Goal: Task Accomplishment & Management: Manage account settings

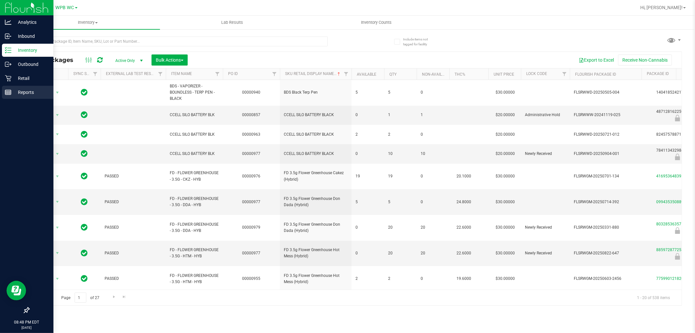
click at [28, 88] on p "Reports" at bounding box center [30, 92] width 39 height 8
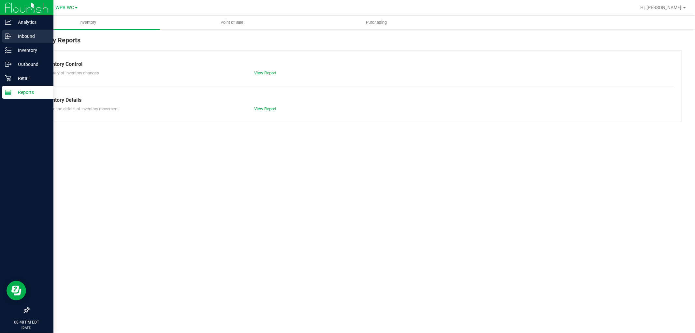
click at [20, 43] on link "Inbound" at bounding box center [26, 37] width 53 height 14
click at [23, 46] on div "Inventory" at bounding box center [28, 50] width 52 height 13
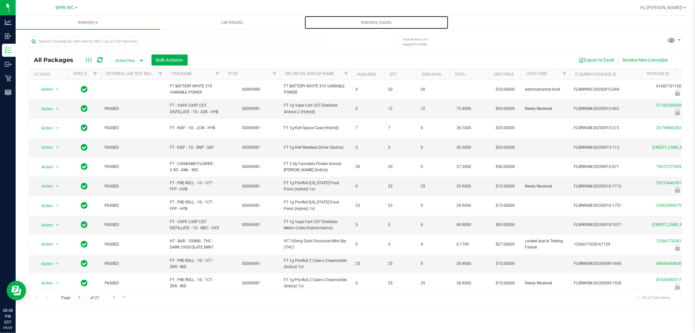
click at [375, 20] on span "Inventory Counts" at bounding box center [377, 23] width 48 height 6
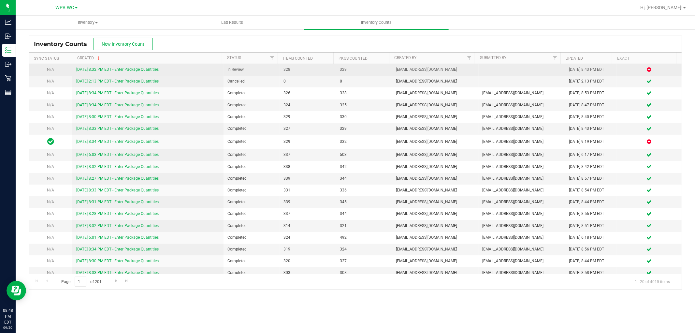
click at [126, 69] on link "[DATE] 8:32 PM EDT - Enter Package Quantities" at bounding box center [117, 69] width 82 height 5
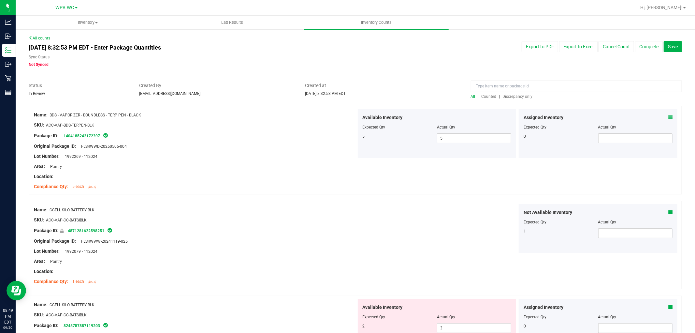
click at [511, 96] on span "Discrepancy only" at bounding box center [518, 96] width 30 height 5
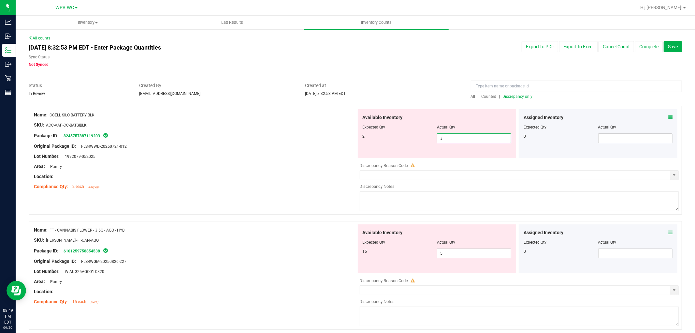
click at [444, 140] on span "3 3" at bounding box center [474, 138] width 74 height 10
click at [487, 139] on span "3 3" at bounding box center [474, 138] width 74 height 10
type input "2"
click at [321, 152] on div at bounding box center [195, 151] width 323 height 3
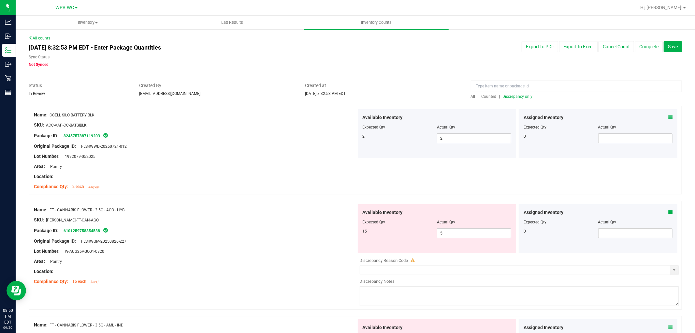
click at [510, 96] on span "Discrepancy only" at bounding box center [518, 96] width 30 height 5
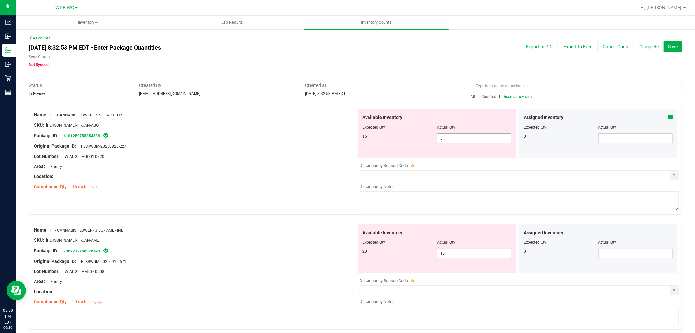
click at [477, 135] on span "5 5" at bounding box center [474, 138] width 74 height 10
type input "15"
click at [267, 243] on div "Name: FT - CANNABIS FLOWER - 3.5G - AML - IND SKU: [PERSON_NAME]-FT-CAN-AML Pac…" at bounding box center [195, 265] width 323 height 83
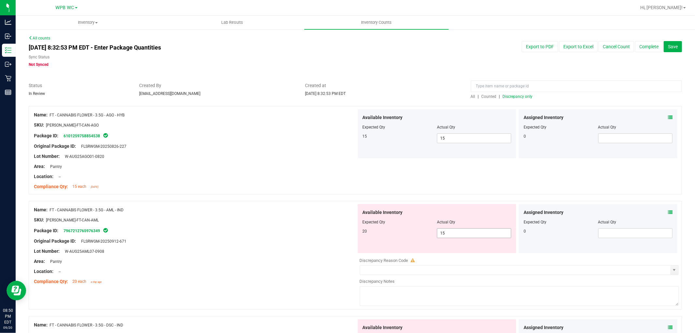
click at [467, 228] on span "15 15" at bounding box center [474, 233] width 74 height 10
click at [467, 229] on span "15 15" at bounding box center [474, 233] width 74 height 10
type input "1"
type input "20"
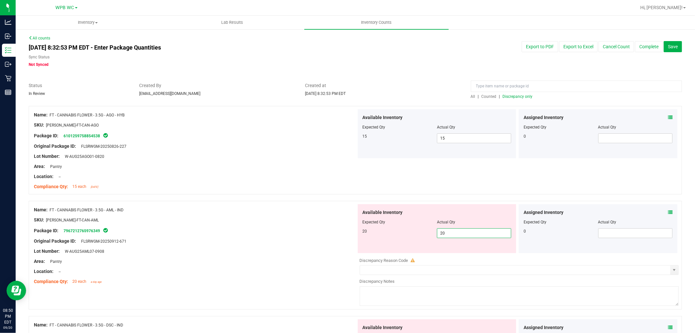
click at [368, 235] on div "20 20 20" at bounding box center [437, 233] width 149 height 10
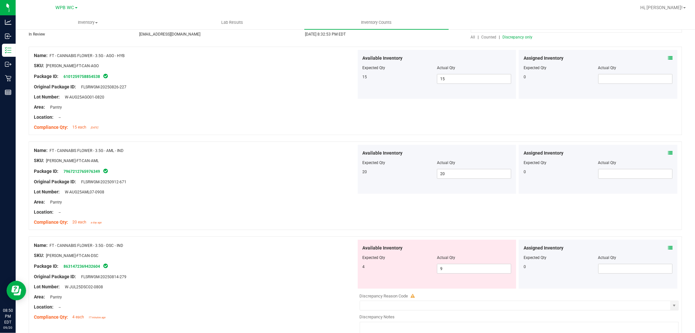
scroll to position [72, 0]
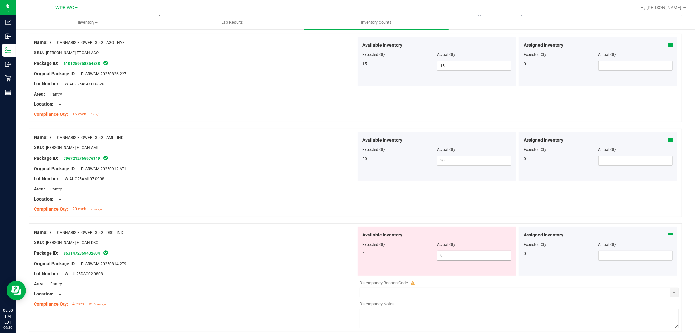
click at [471, 255] on span "9 9" at bounding box center [474, 256] width 74 height 10
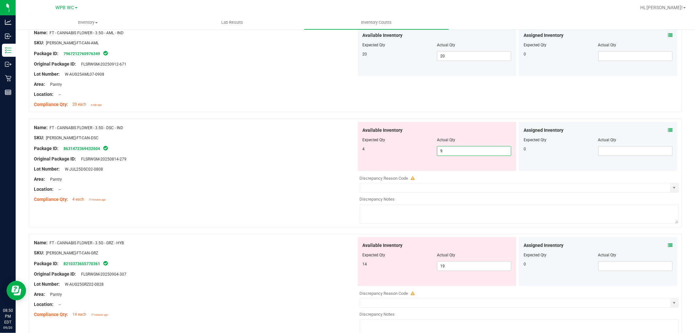
scroll to position [181, 0]
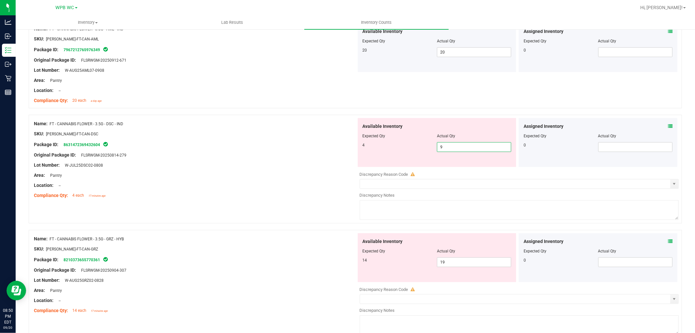
click at [454, 148] on input "9" at bounding box center [474, 146] width 74 height 9
type input "4"
click at [454, 255] on div "Available Inventory Expected Qty Actual Qty 14 19 19" at bounding box center [437, 257] width 159 height 49
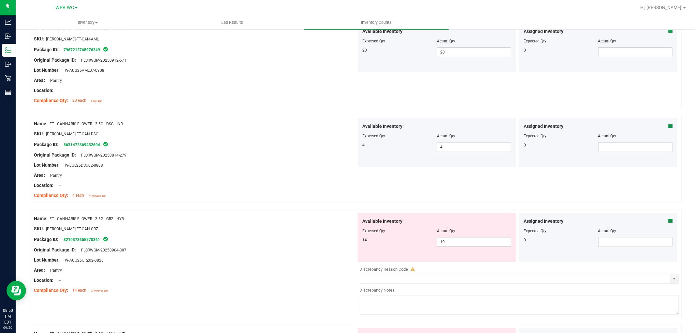
click at [460, 239] on span "19 19" at bounding box center [474, 242] width 74 height 10
click at [460, 239] on input "19" at bounding box center [474, 241] width 74 height 9
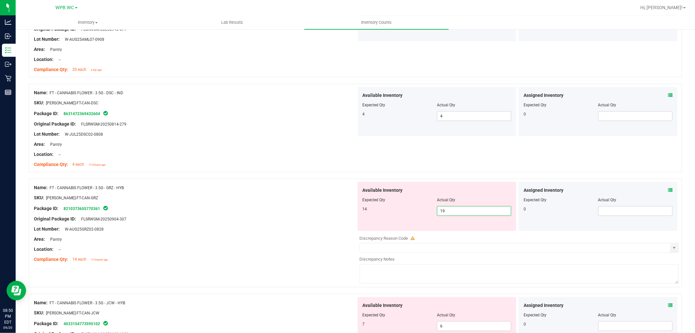
scroll to position [253, 0]
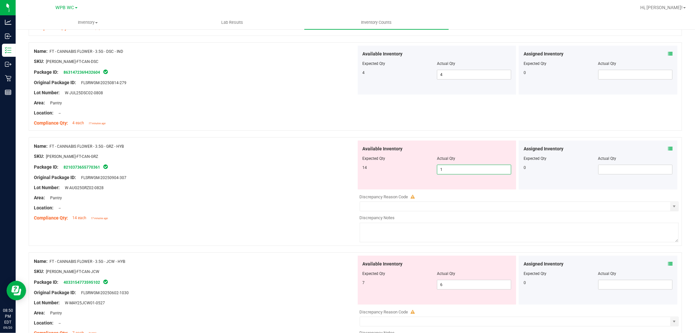
type input "14"
click at [281, 163] on div "Package ID: 8210373655770361" at bounding box center [195, 167] width 323 height 8
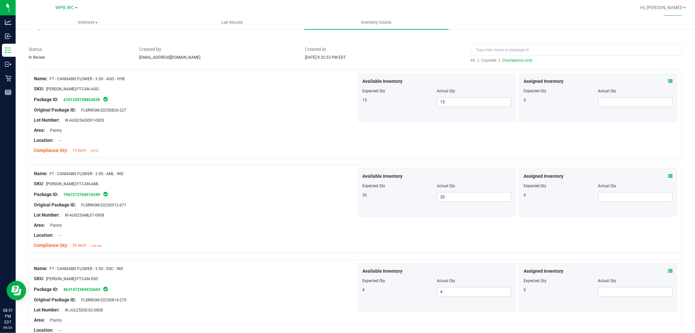
scroll to position [0, 0]
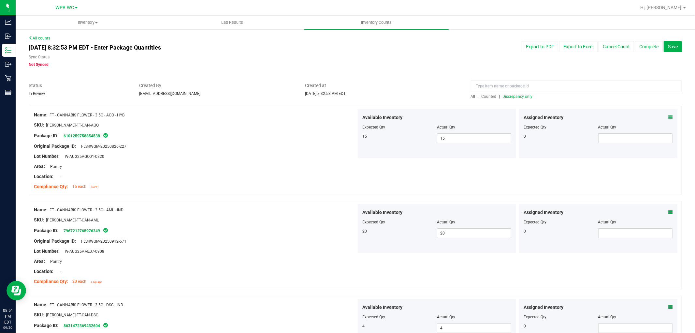
click at [508, 96] on span "Discrepancy only" at bounding box center [518, 96] width 30 height 5
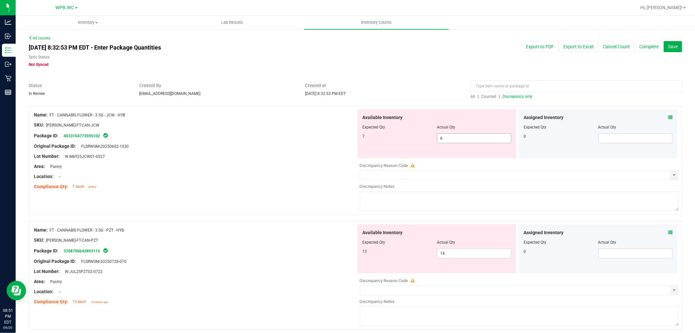
click at [455, 136] on span "6 6" at bounding box center [474, 138] width 74 height 10
type input "7"
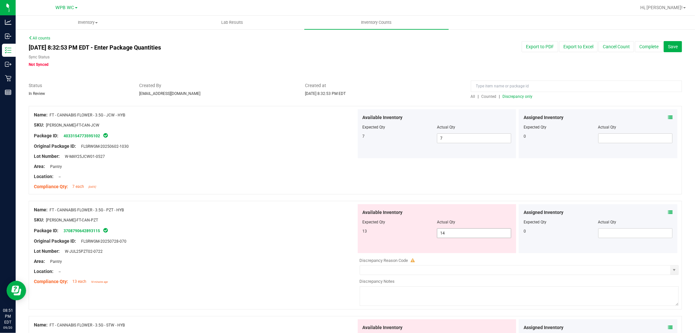
click at [473, 235] on span "14 14" at bounding box center [474, 233] width 74 height 10
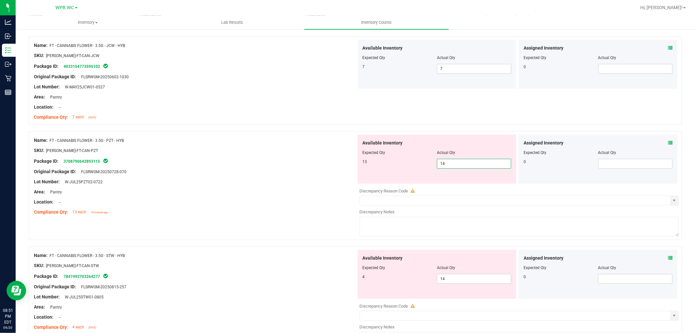
scroll to position [72, 0]
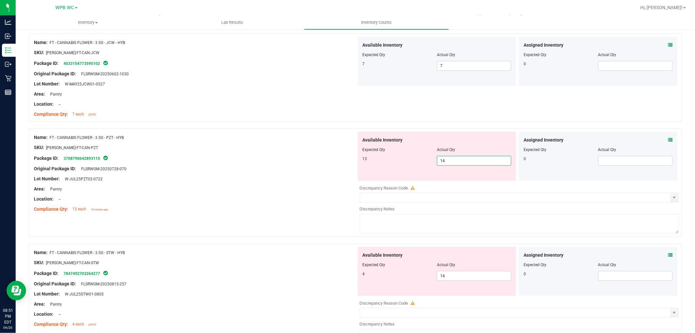
click at [450, 158] on input "14" at bounding box center [474, 160] width 74 height 9
type input "13"
click at [454, 277] on div "Available Inventory Expected Qty Actual Qty 4 14 14" at bounding box center [518, 298] width 323 height 103
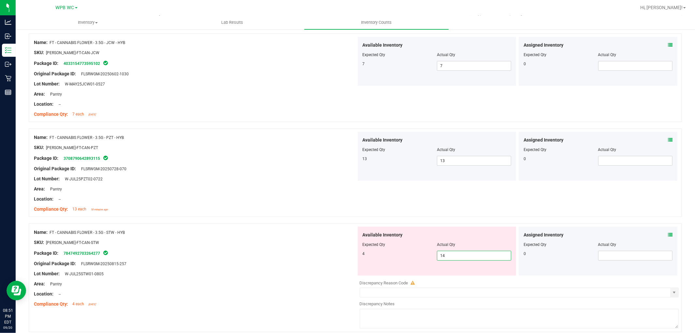
click at [456, 252] on input "14" at bounding box center [474, 255] width 74 height 9
type input "4"
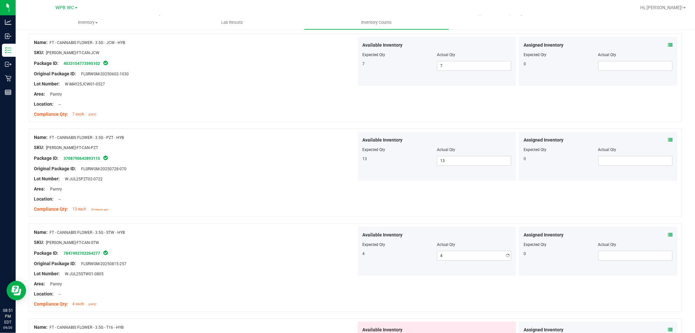
click at [322, 220] on div at bounding box center [356, 220] width 654 height 7
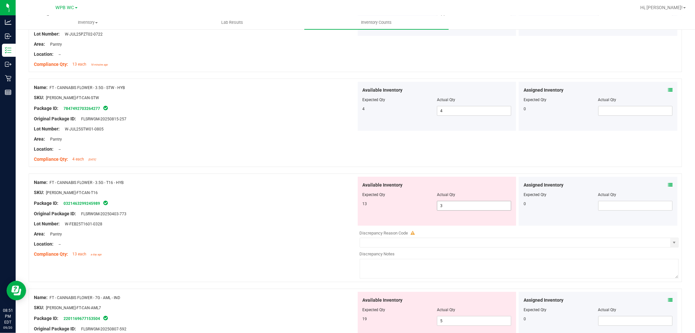
click at [459, 203] on span "3 3" at bounding box center [474, 206] width 74 height 10
click at [315, 221] on div "Lot Number: W-FEB25T1601-0328" at bounding box center [195, 223] width 323 height 7
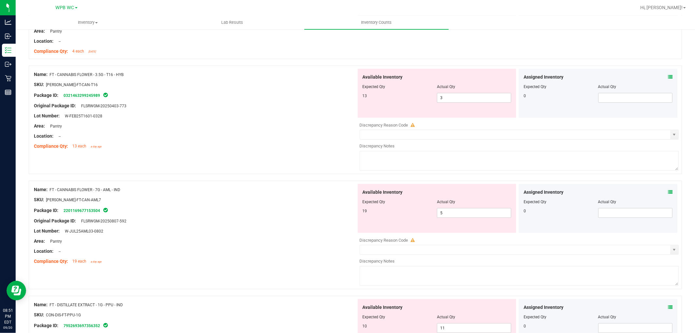
scroll to position [326, 0]
click at [439, 96] on span "3 3" at bounding box center [474, 97] width 74 height 10
click at [439, 96] on input "3" at bounding box center [474, 96] width 74 height 9
type input "13"
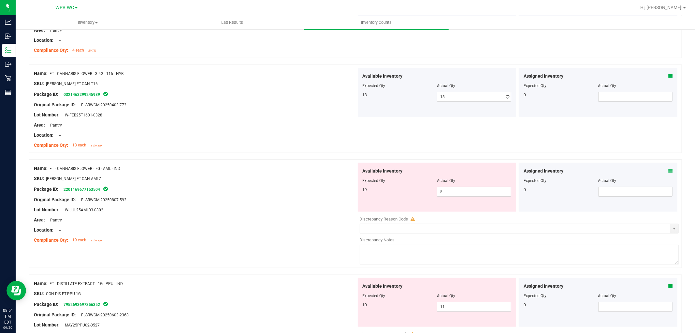
click at [395, 204] on div "Available Inventory Expected Qty Actual Qty 19 5 5" at bounding box center [437, 187] width 159 height 49
click at [472, 195] on span "5 5" at bounding box center [474, 192] width 74 height 10
click at [472, 195] on input "5" at bounding box center [474, 191] width 74 height 9
click at [468, 184] on div "Actual Qty" at bounding box center [474, 181] width 74 height 6
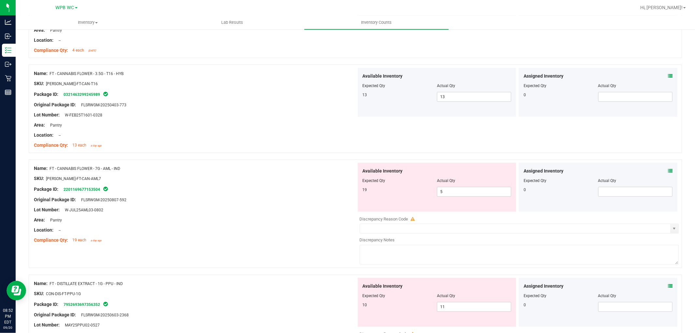
click at [466, 186] on div at bounding box center [437, 185] width 149 height 3
click at [466, 189] on span "5 5" at bounding box center [474, 192] width 74 height 10
type input "19"
click at [289, 223] on div at bounding box center [195, 224] width 323 height 3
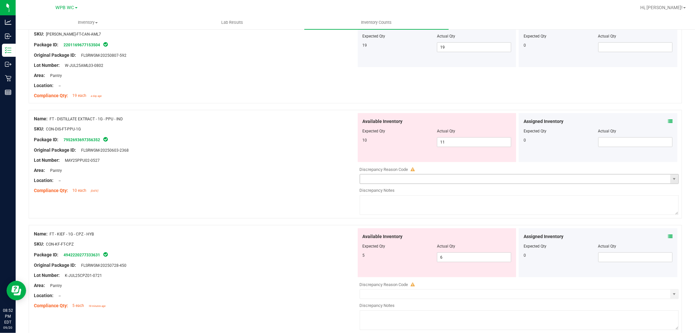
scroll to position [471, 0]
click at [453, 143] on span "11 11" at bounding box center [474, 142] width 74 height 10
type input "1"
type input "10"
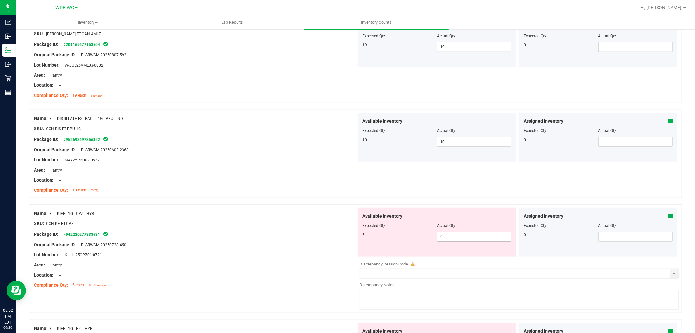
click at [468, 239] on span "6 6" at bounding box center [474, 237] width 74 height 10
type input "5"
click at [278, 225] on div "SKU: CON-KF-FT-CPZ" at bounding box center [195, 223] width 323 height 7
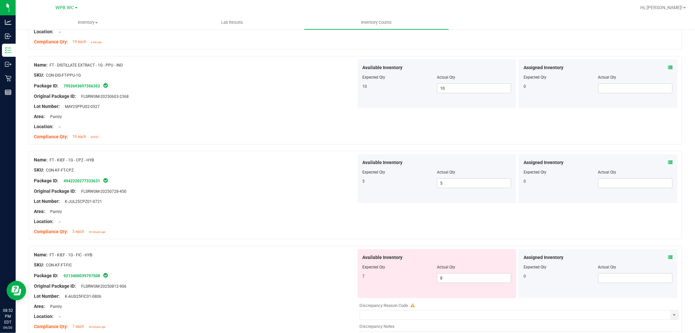
scroll to position [579, 0]
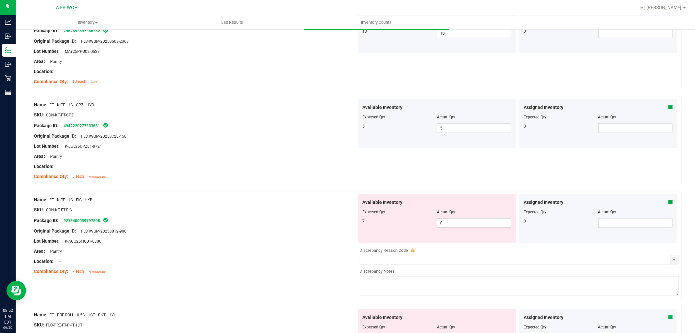
click at [465, 221] on span "8 8" at bounding box center [474, 223] width 74 height 10
type input "8"
type input "7"
click at [281, 270] on div "Compliance Qty: 7 each 18 minutes ago" at bounding box center [195, 271] width 323 height 7
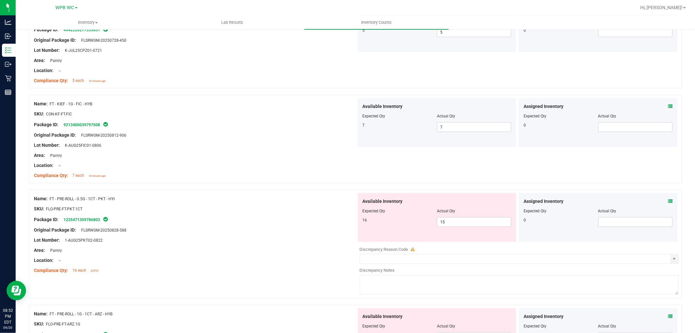
scroll to position [688, 0]
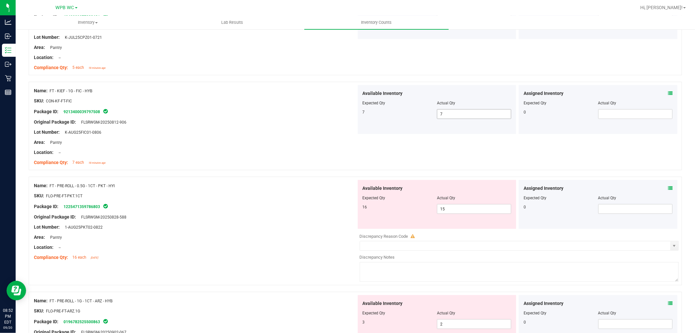
click at [448, 118] on span "7 7" at bounding box center [474, 114] width 74 height 10
click at [313, 159] on div "Compliance Qty: 7 each 18 minutes ago" at bounding box center [195, 162] width 323 height 7
click at [460, 206] on span "15 15" at bounding box center [474, 209] width 74 height 10
click at [460, 206] on input "15" at bounding box center [474, 208] width 74 height 9
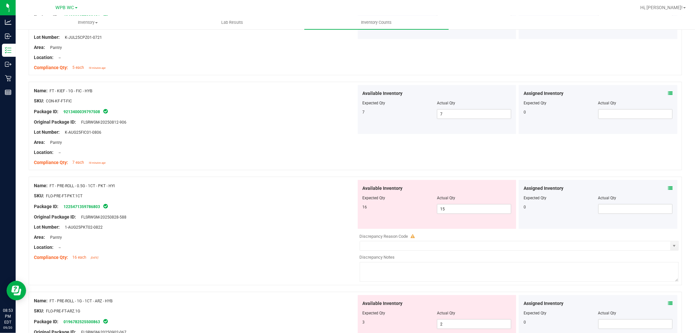
click at [561, 162] on div "Name: FT - KIEF - 1G - FIC - HYB SKU: CON-KF-FT-FIC Package ID: 921340003979750…" at bounding box center [356, 126] width 654 height 88
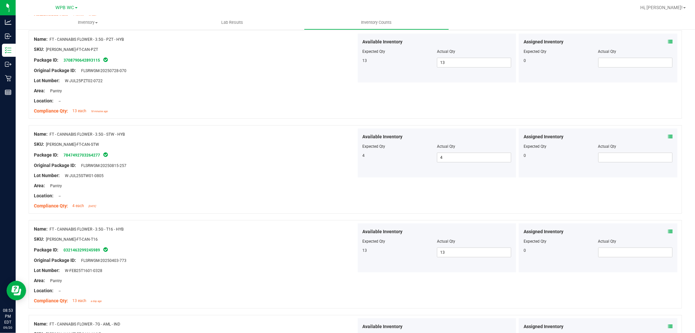
scroll to position [0, 0]
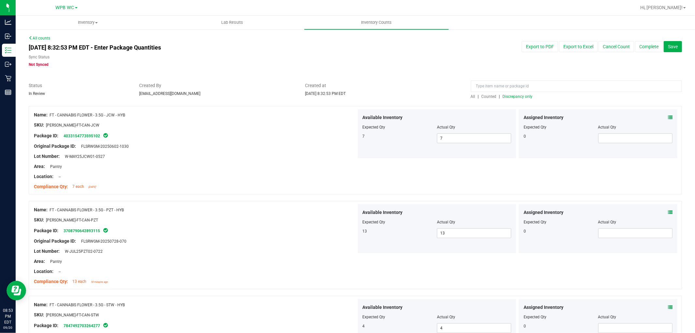
click at [511, 94] on span "Discrepancy only" at bounding box center [518, 96] width 30 height 5
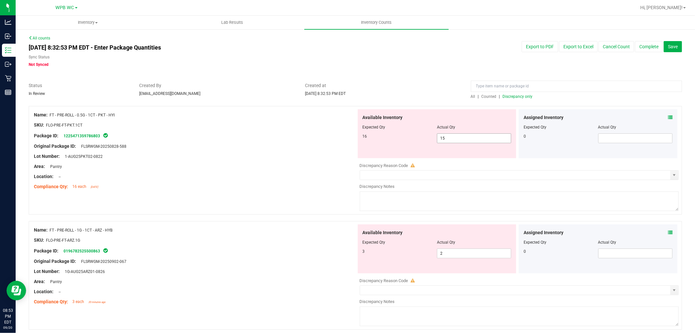
click at [475, 135] on span "15 15" at bounding box center [474, 138] width 74 height 10
type input "1"
type input "16"
click at [462, 252] on div "Available Inventory Expected Qty Actual Qty 3 2 2" at bounding box center [437, 248] width 159 height 49
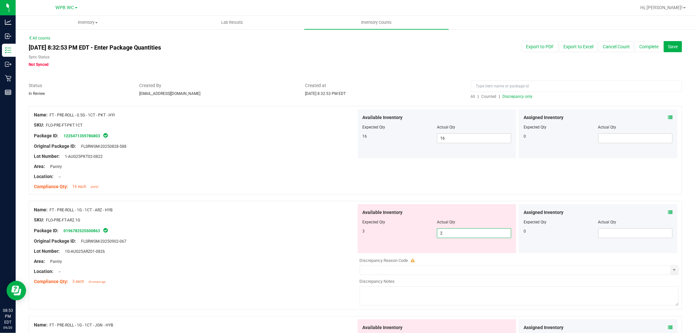
click at [459, 233] on input "2" at bounding box center [474, 233] width 74 height 9
click at [334, 239] on div "Original Package ID: FLSRWGM-20250902-067" at bounding box center [195, 241] width 323 height 7
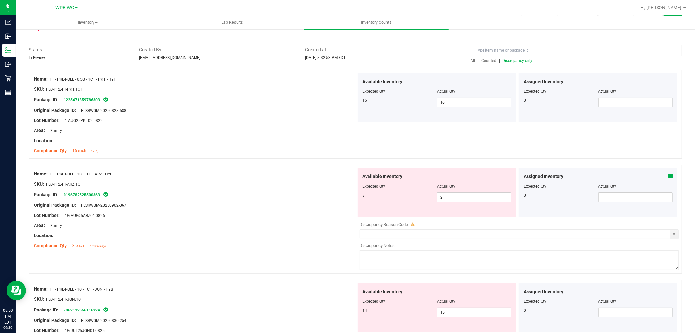
scroll to position [109, 0]
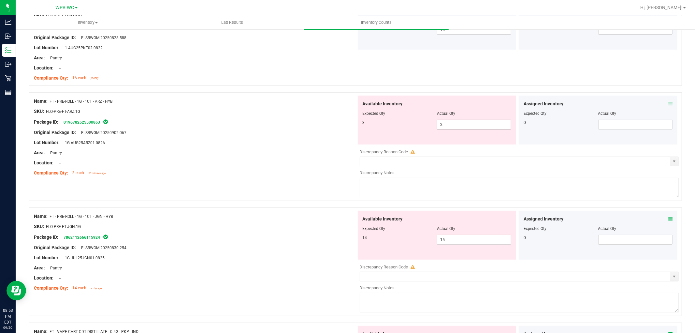
click at [455, 124] on span "2 2" at bounding box center [474, 125] width 74 height 10
click at [302, 174] on div "Compliance Qty: 3 each 20 minutes ago" at bounding box center [195, 173] width 323 height 7
click at [461, 242] on span "15 15" at bounding box center [474, 240] width 74 height 10
click at [300, 226] on div "SKU: FLO-PRE-FT-JGN.1G" at bounding box center [195, 226] width 323 height 7
click at [455, 239] on span "15 15" at bounding box center [474, 240] width 74 height 10
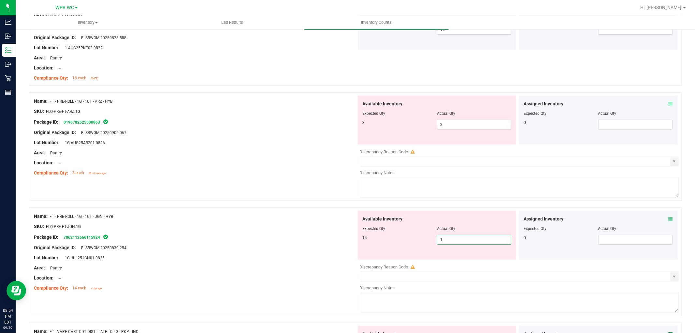
type input "14"
click at [460, 236] on input "14" at bounding box center [474, 239] width 74 height 9
type input "14"
click at [444, 118] on div at bounding box center [437, 117] width 149 height 3
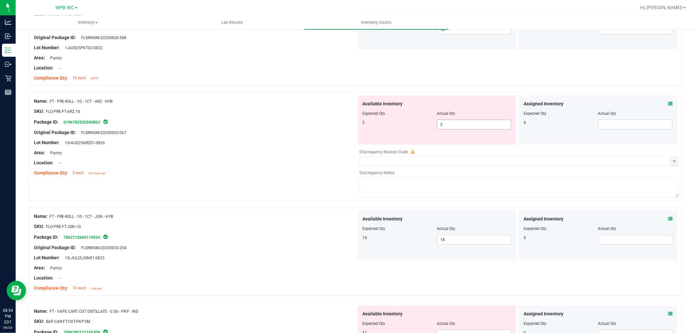
click at [454, 127] on span "2 2" at bounding box center [474, 125] width 74 height 10
type input "3"
click at [357, 215] on div "Available Inventory Expected Qty Actual Qty 14 14 14" at bounding box center [437, 235] width 161 height 49
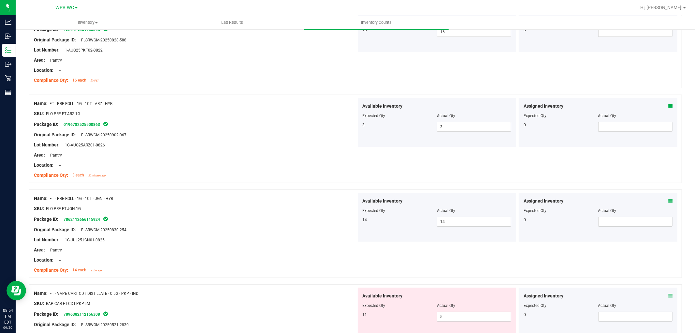
scroll to position [0, 0]
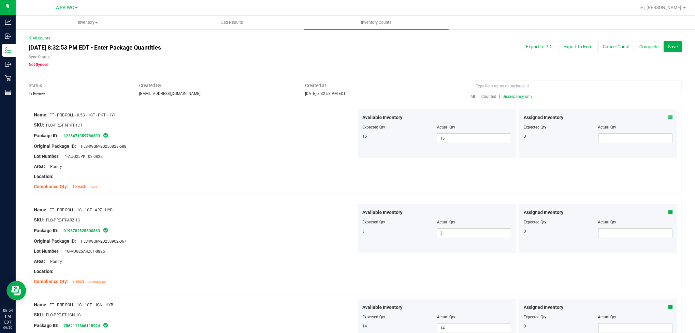
click at [525, 98] on span "Discrepancy only" at bounding box center [518, 96] width 30 height 5
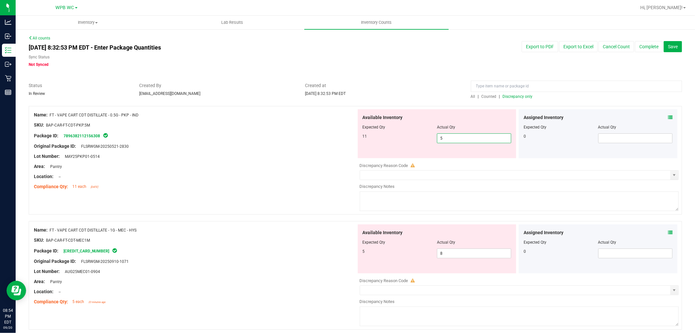
click at [454, 137] on span "5 5" at bounding box center [474, 138] width 74 height 10
click at [451, 139] on input "11" at bounding box center [474, 138] width 74 height 9
type input "11"
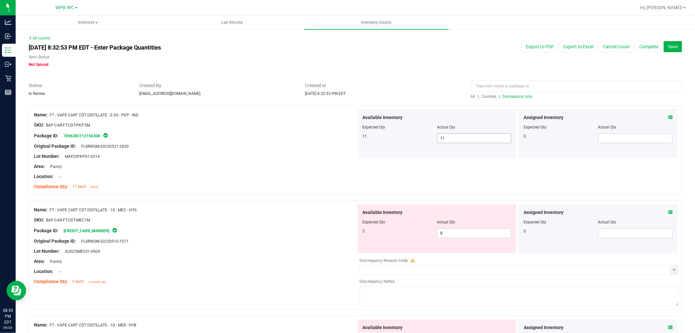
click at [448, 140] on span "11 11" at bounding box center [474, 138] width 74 height 10
type input "1"
type input "5"
click at [375, 161] on div "Name: FT - VAPE CART CDT DISTILLATE - 0.5G - PKP - IND SKU: BAP-CAR-FT-CDT-PKP.…" at bounding box center [356, 150] width 654 height 88
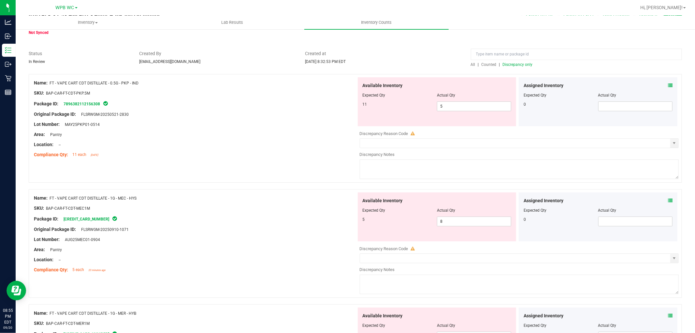
scroll to position [72, 0]
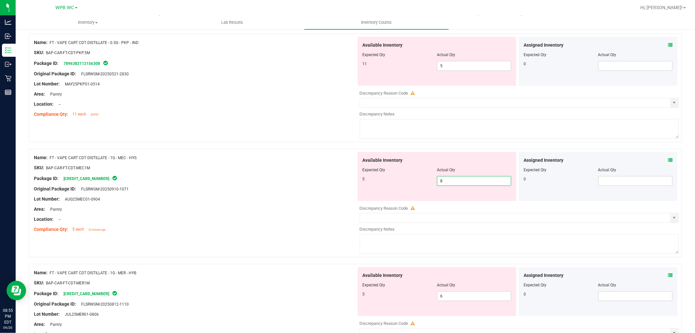
click at [471, 181] on span "8 8" at bounding box center [474, 181] width 74 height 10
type input "5"
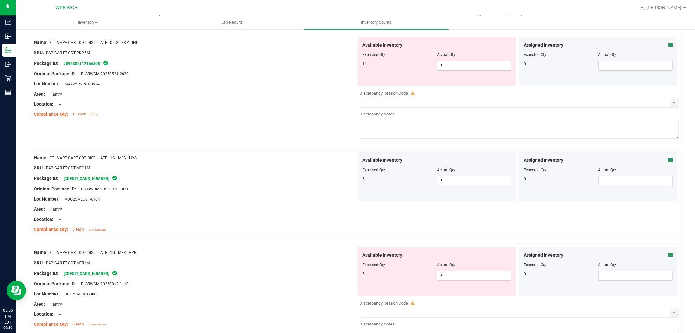
scroll to position [109, 0]
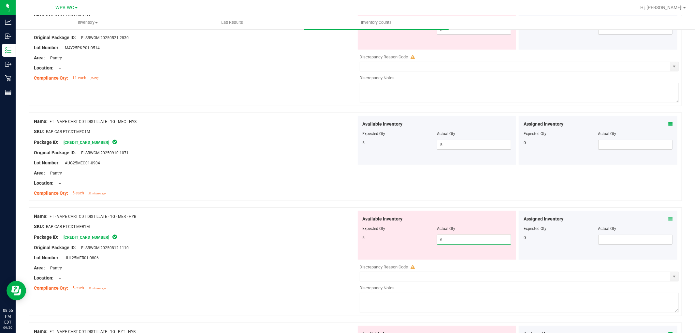
click at [460, 242] on span "6 6" at bounding box center [474, 240] width 74 height 10
type input "5"
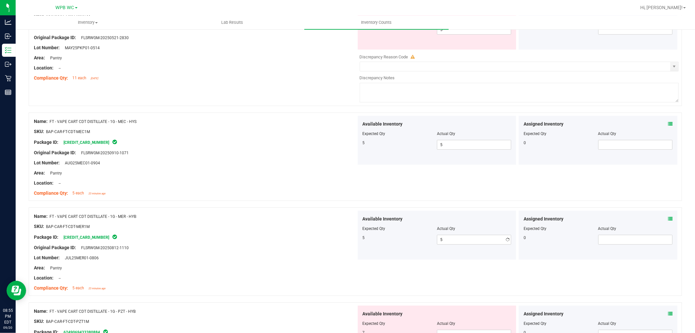
click at [272, 227] on div "SKU: BAP-CAR-FT-CDT-MER1M" at bounding box center [195, 226] width 323 height 7
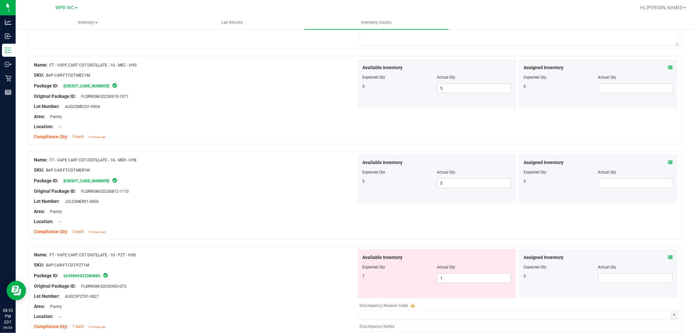
scroll to position [217, 0]
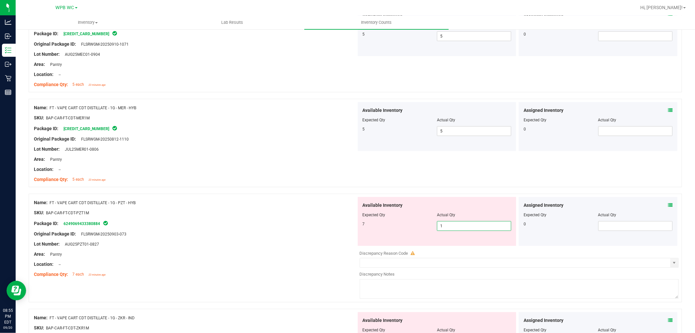
click at [465, 230] on span "1 1" at bounding box center [474, 226] width 74 height 10
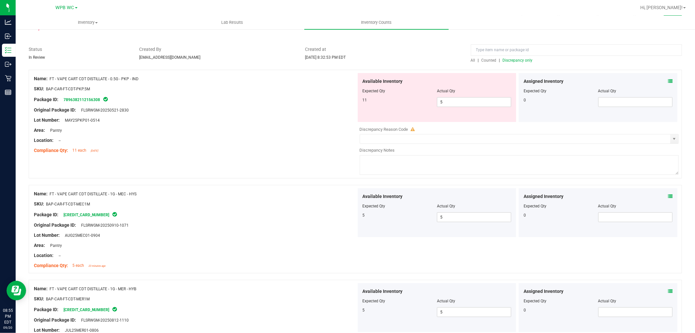
scroll to position [0, 0]
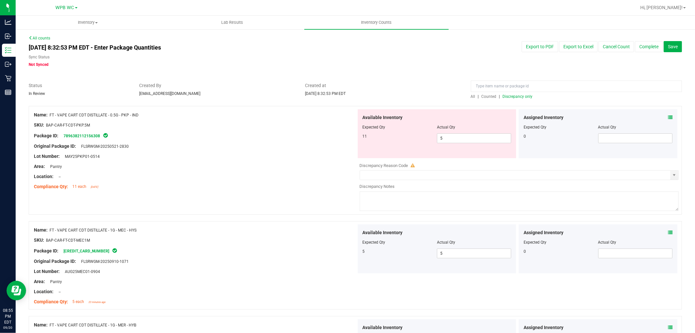
click at [512, 96] on span "Discrepancy only" at bounding box center [518, 96] width 30 height 5
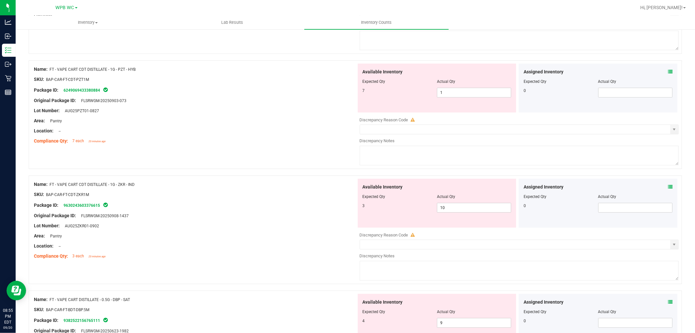
scroll to position [36, 0]
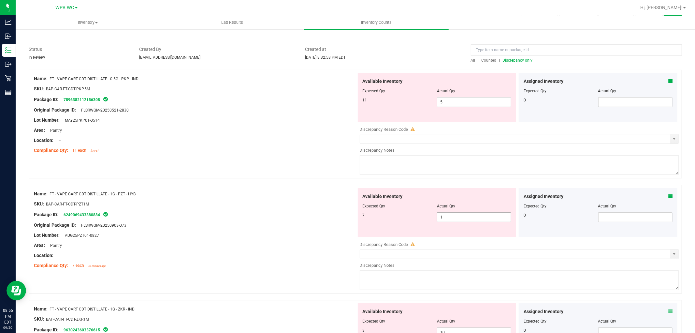
click at [476, 217] on span "1 1" at bounding box center [474, 217] width 74 height 10
type input "1"
type input "7"
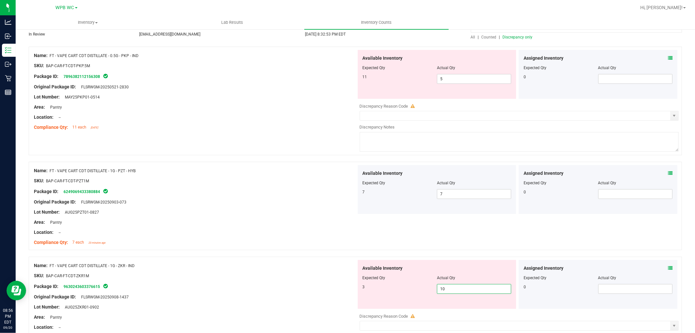
scroll to position [72, 0]
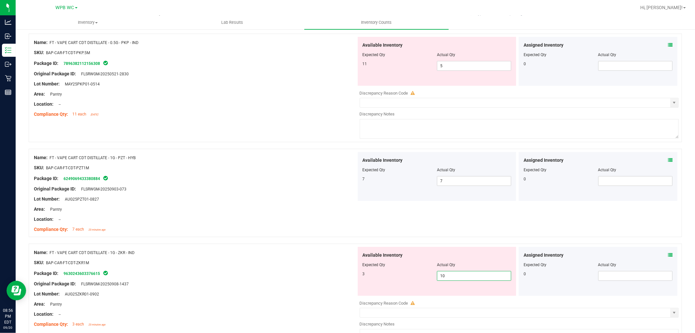
click at [456, 274] on input "10" at bounding box center [474, 275] width 74 height 9
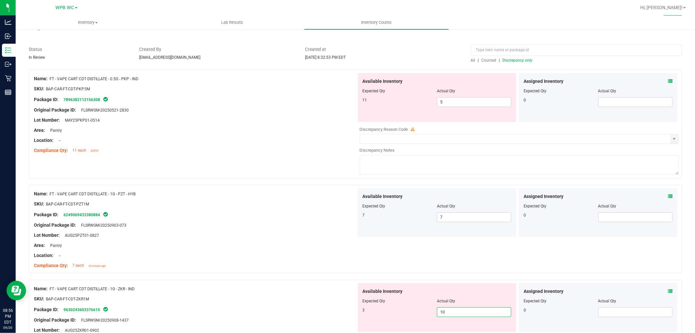
scroll to position [0, 0]
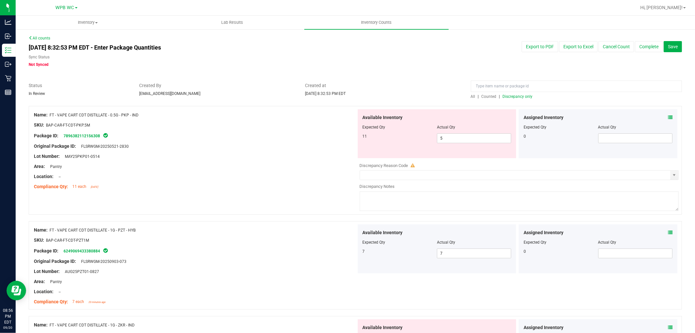
click at [514, 96] on span "Discrepancy only" at bounding box center [518, 96] width 30 height 5
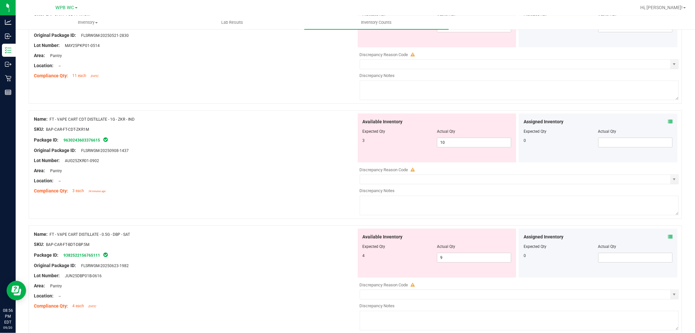
scroll to position [72, 0]
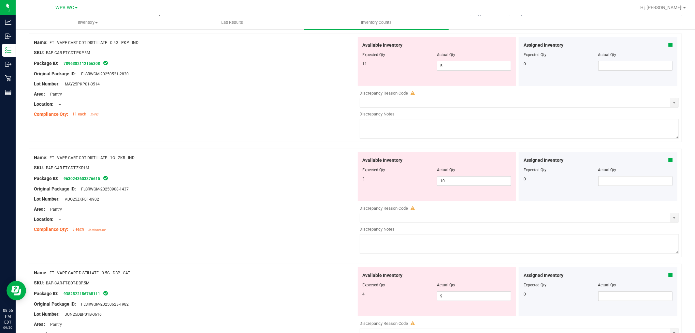
click at [454, 183] on span "10 10" at bounding box center [474, 181] width 74 height 10
click at [454, 183] on input "10" at bounding box center [474, 180] width 74 height 9
type input "3"
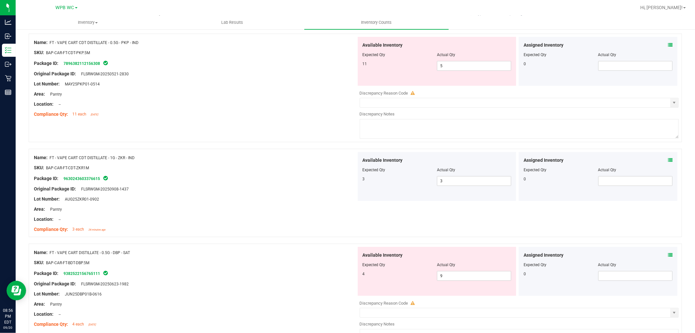
scroll to position [109, 0]
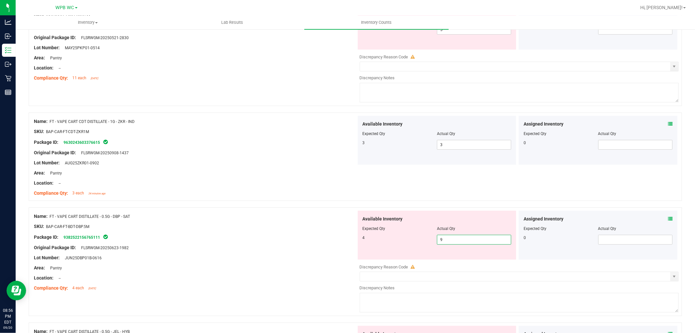
click at [478, 239] on span "9 9" at bounding box center [474, 240] width 74 height 10
click at [478, 239] on input "9" at bounding box center [474, 239] width 74 height 9
click at [325, 243] on div at bounding box center [195, 242] width 323 height 3
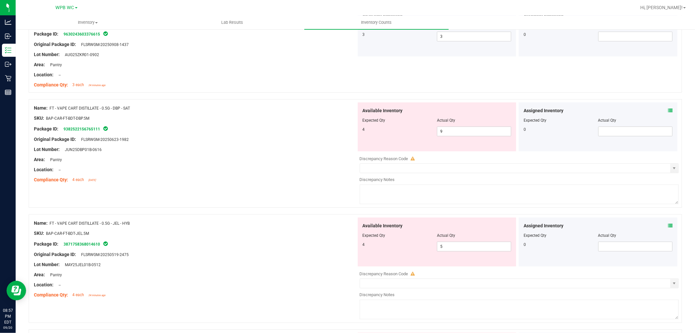
scroll to position [217, 0]
click at [451, 129] on span "9 9" at bounding box center [474, 131] width 74 height 10
click at [451, 131] on input "9" at bounding box center [474, 130] width 74 height 9
type input "4"
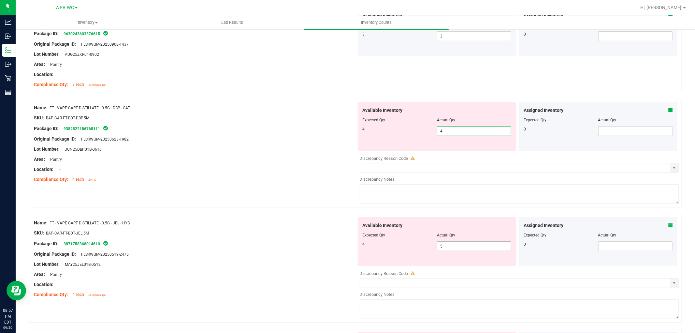
type input "4"
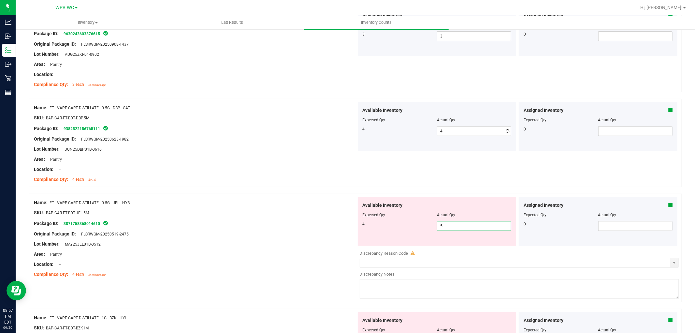
click at [470, 247] on div "Available Inventory Expected Qty Actual Qty 4 5 5" at bounding box center [518, 248] width 323 height 103
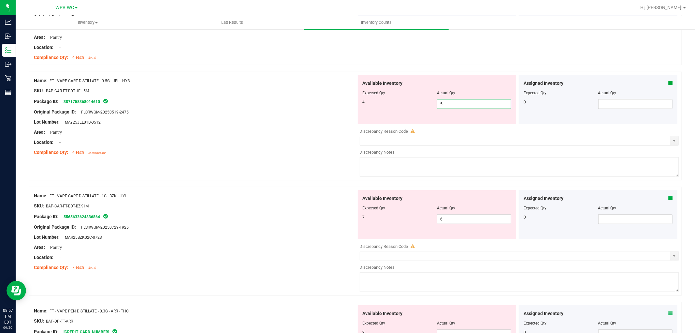
scroll to position [326, 0]
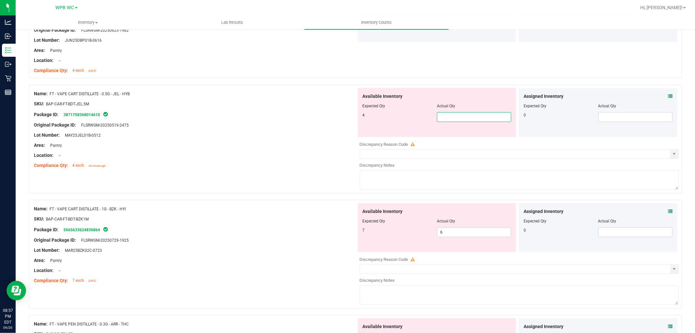
type input "4"
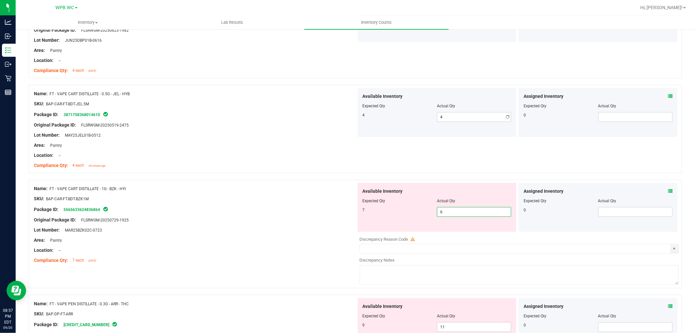
click at [473, 231] on div "Available Inventory Expected Qty Actual Qty 7 6 6" at bounding box center [437, 207] width 159 height 49
click at [453, 215] on span "6 6" at bounding box center [474, 212] width 74 height 10
click at [453, 215] on input "6" at bounding box center [474, 211] width 74 height 9
click at [452, 214] on input "6" at bounding box center [474, 211] width 74 height 9
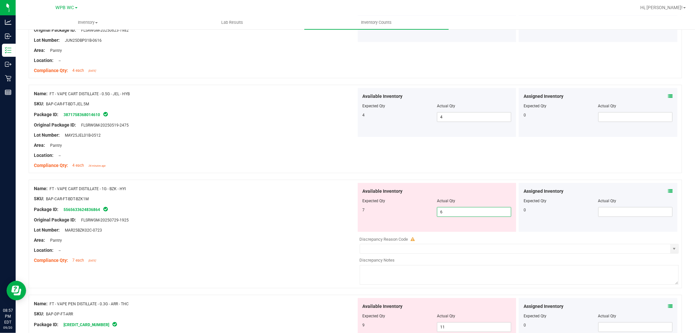
click at [452, 214] on input "6" at bounding box center [474, 211] width 74 height 9
type input "7"
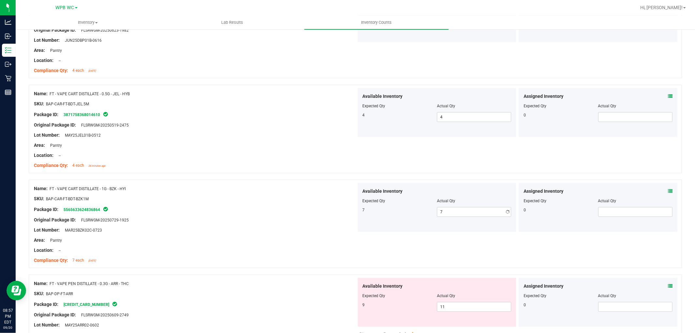
click at [350, 233] on div "Lot Number: MAR25BZK02C-0723" at bounding box center [195, 230] width 323 height 7
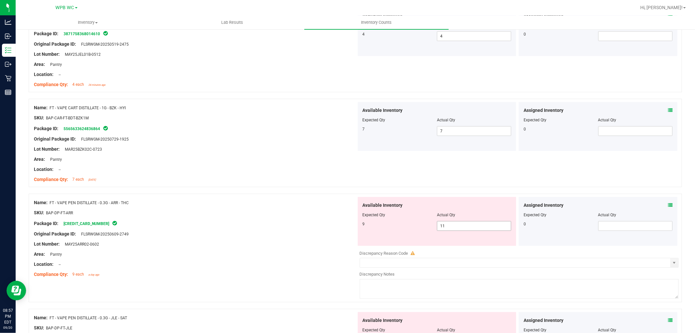
scroll to position [435, 0]
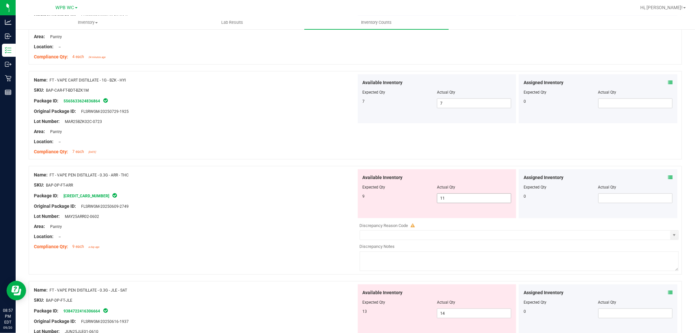
click at [447, 197] on span "11 11" at bounding box center [474, 198] width 74 height 10
click at [447, 197] on input "11" at bounding box center [474, 198] width 74 height 9
click at [342, 200] on div at bounding box center [195, 201] width 323 height 3
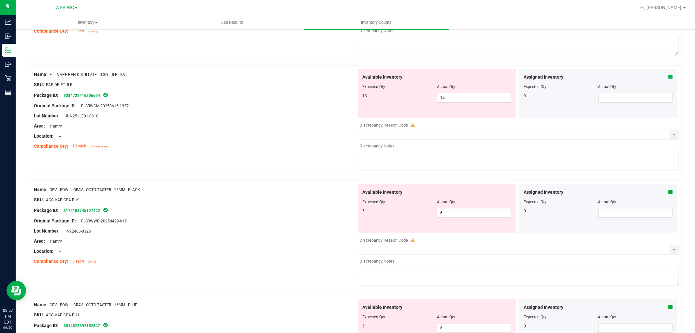
scroll to position [507, 0]
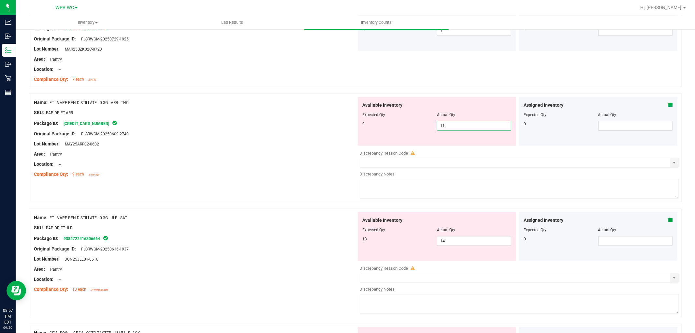
click at [457, 126] on span "11 11" at bounding box center [474, 126] width 74 height 10
click at [457, 126] on input "11" at bounding box center [474, 125] width 74 height 9
type input "9"
click at [473, 222] on div "Available Inventory Expected Qty Actual Qty 13 14 14" at bounding box center [437, 236] width 159 height 49
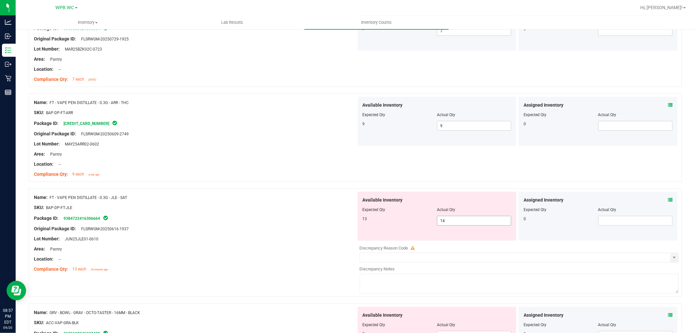
click at [475, 224] on span "14 14" at bounding box center [474, 221] width 74 height 10
click at [475, 224] on input "14" at bounding box center [474, 220] width 74 height 9
click at [335, 236] on div "Lot Number: JUN25JLE01-0610" at bounding box center [195, 238] width 323 height 7
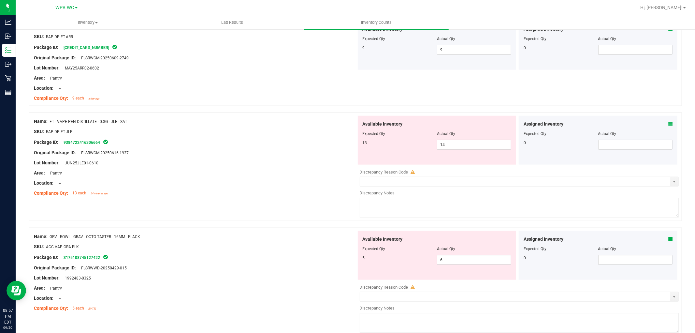
scroll to position [615, 0]
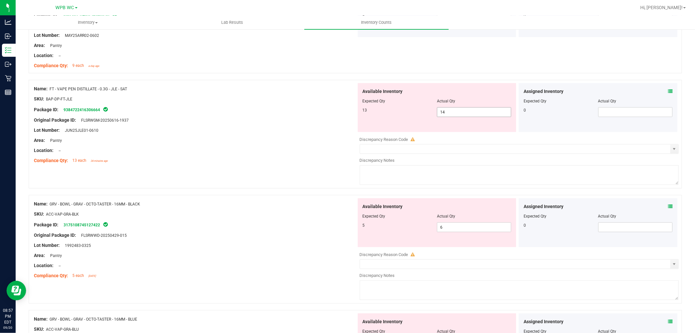
click at [464, 113] on span "14 14" at bounding box center [474, 112] width 74 height 10
click at [464, 113] on input "14" at bounding box center [474, 112] width 74 height 9
type input "13"
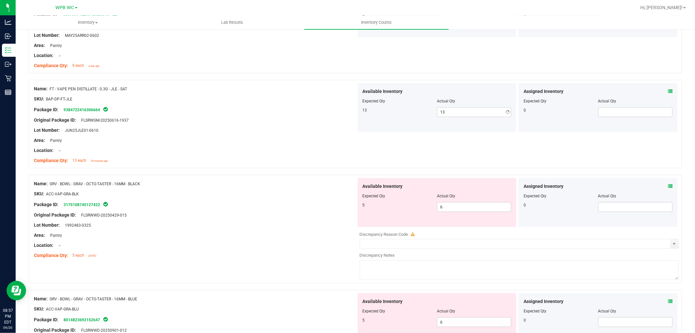
click at [304, 198] on div "Name: GRV - BOWL - GRAV - OCTO-TASTER - 16MM - BLACK SKU: ACC-VAP-GRA-BLK Packa…" at bounding box center [356, 229] width 654 height 109
click at [456, 210] on span "6 6" at bounding box center [474, 207] width 74 height 10
type input "5"
click at [318, 242] on div "Location: --" at bounding box center [195, 245] width 323 height 7
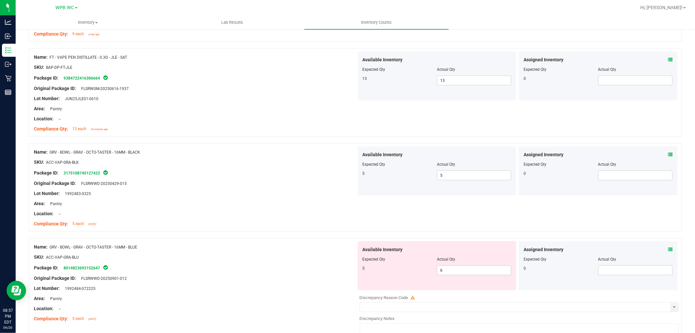
scroll to position [688, 0]
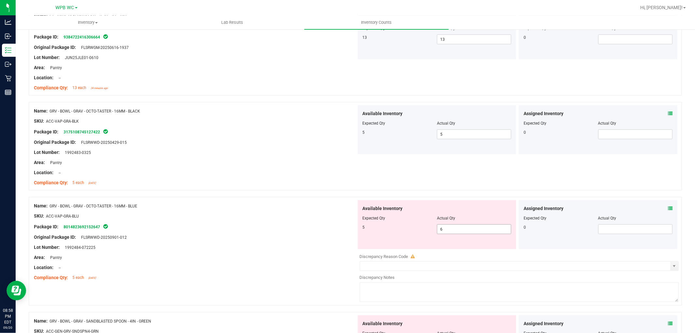
click at [451, 228] on span "6 6" at bounding box center [474, 229] width 74 height 10
type input "5"
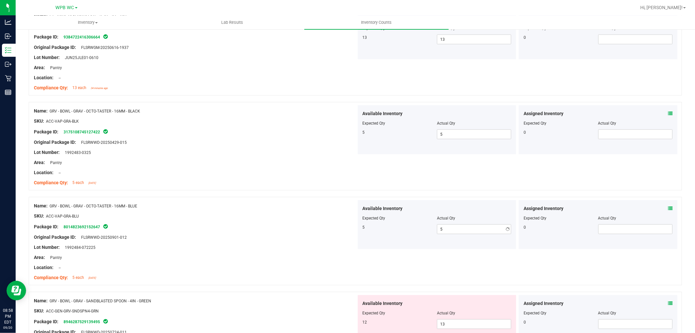
click at [302, 238] on div "Original Package ID: FLSRWWD-20250901-012" at bounding box center [195, 237] width 323 height 7
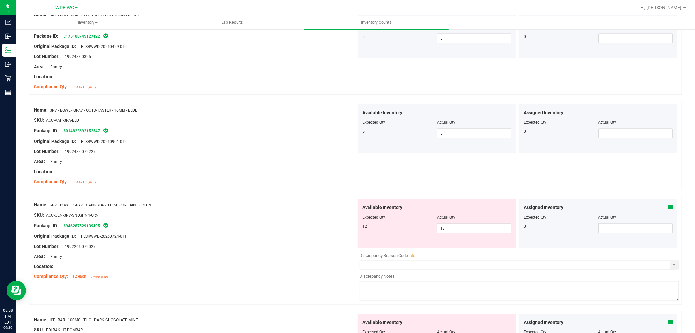
scroll to position [797, 0]
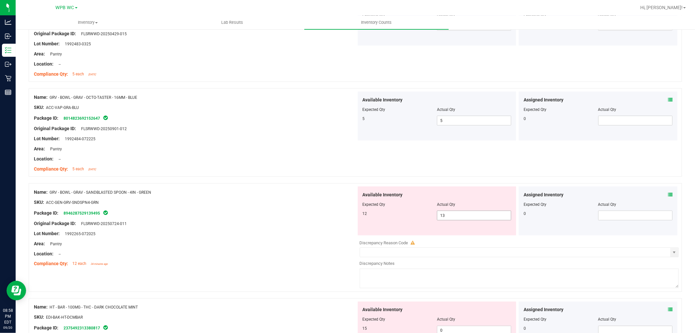
click at [466, 217] on span "13 13" at bounding box center [474, 216] width 74 height 10
type input "1"
type input "12"
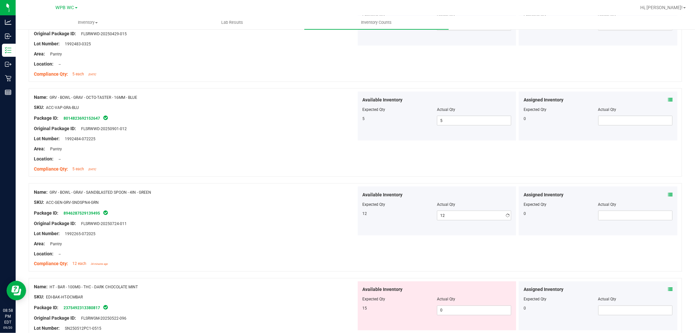
click at [275, 224] on div "Original Package ID: FLSRWWD-20250724-011" at bounding box center [195, 223] width 323 height 7
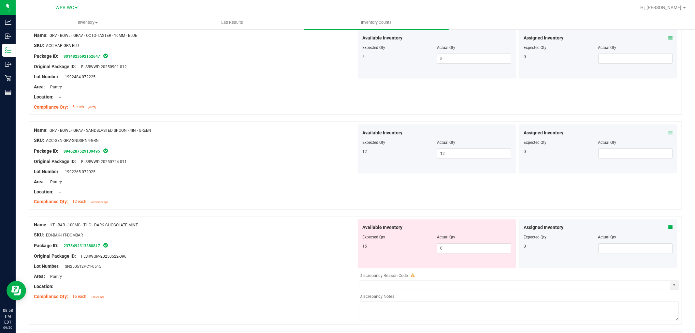
scroll to position [941, 0]
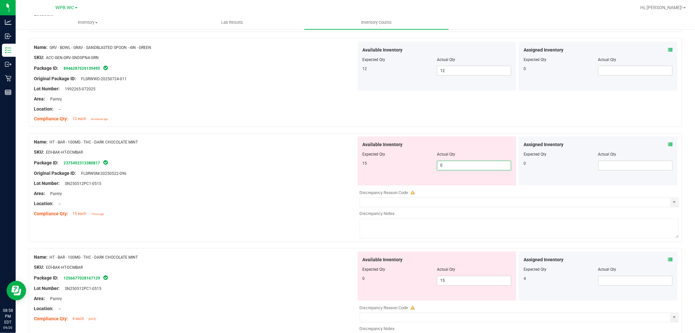
click at [453, 165] on span "0 0" at bounding box center [474, 166] width 74 height 10
type input "0"
type input "15"
click at [462, 285] on div "Available Inventory Expected Qty Actual Qty 0 15 15" at bounding box center [518, 303] width 323 height 103
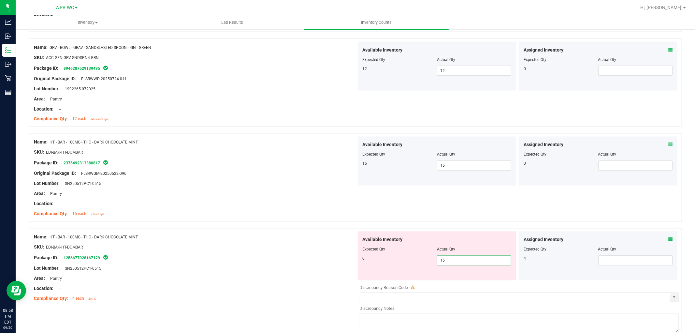
click at [471, 261] on input "15" at bounding box center [474, 260] width 74 height 9
type input "1"
type input "0"
drag, startPoint x: 198, startPoint y: 210, endPoint x: 206, endPoint y: 207, distance: 9.1
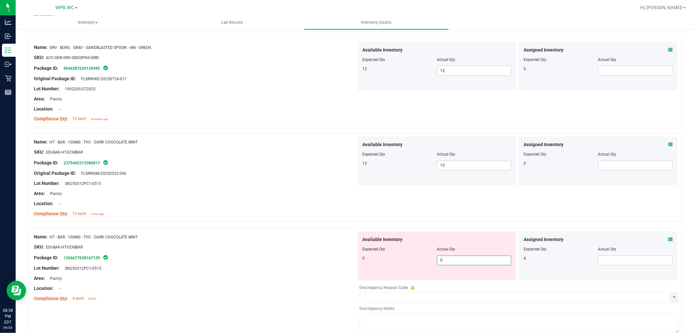
click at [200, 209] on div at bounding box center [195, 208] width 323 height 3
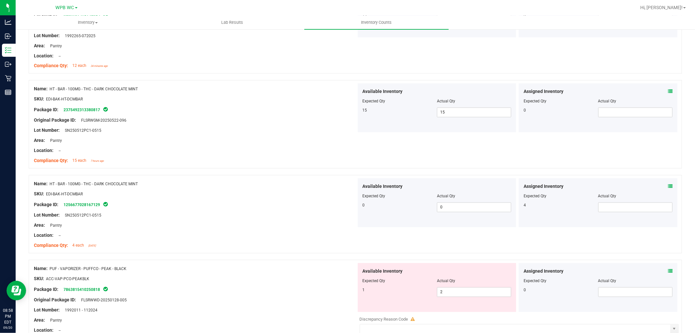
scroll to position [1050, 0]
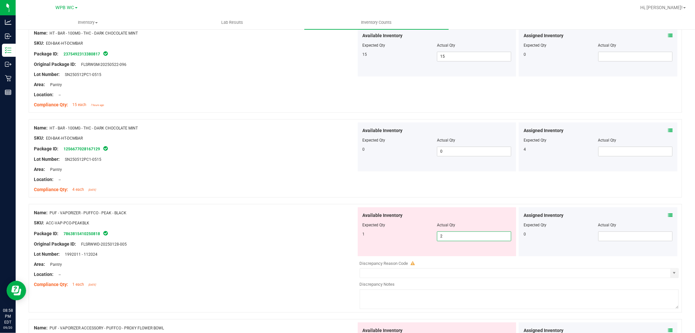
click at [463, 237] on span "2 2" at bounding box center [474, 236] width 74 height 10
type input "1"
click at [279, 234] on div "Package ID: 7863815410250818" at bounding box center [195, 234] width 323 height 8
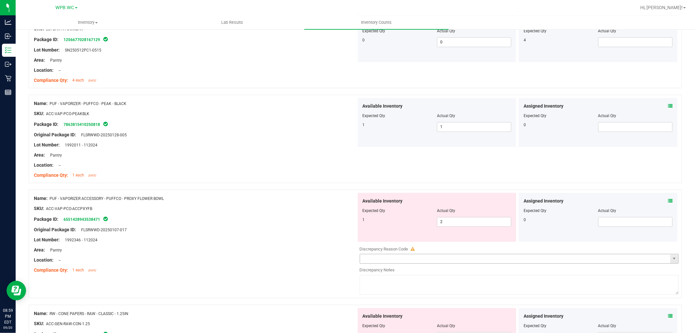
scroll to position [1195, 0]
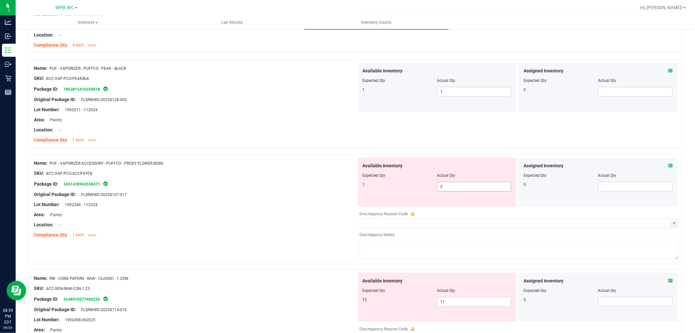
click at [472, 186] on span "2 2" at bounding box center [474, 187] width 74 height 10
type input "2"
type input "1"
click at [294, 202] on div "Name: PUF - VAPORIZER ACCESSORY - PUFFCO - PROXY FLOWER BOWL SKU: ACC-VAP-PCO-A…" at bounding box center [195, 198] width 323 height 83
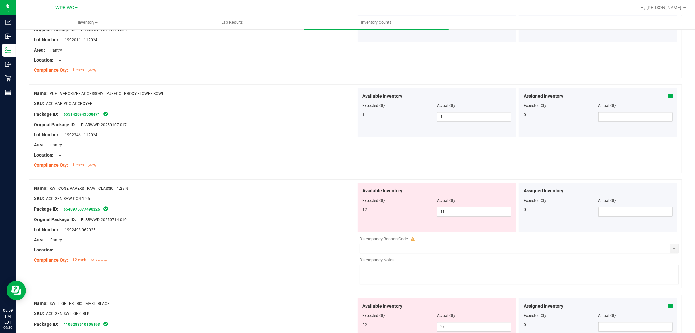
scroll to position [1267, 0]
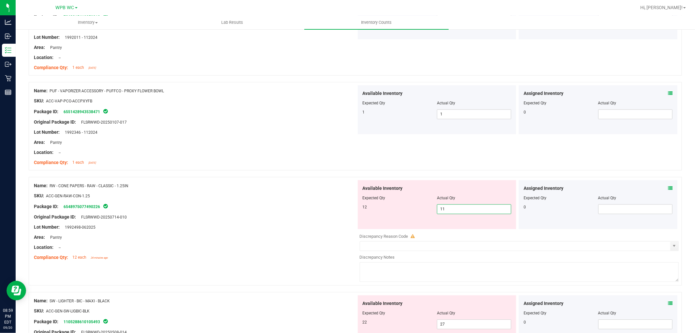
click at [467, 211] on span "11 11" at bounding box center [474, 209] width 74 height 10
type input "12"
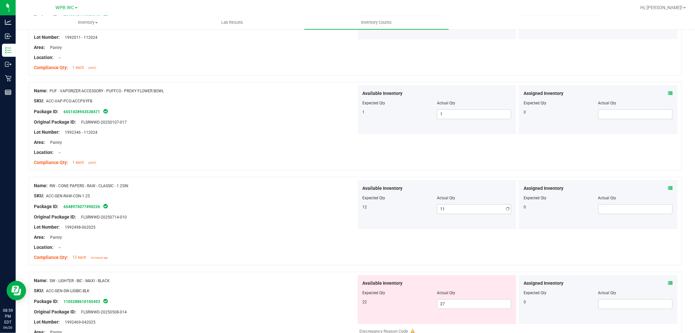
type input "12"
click at [299, 246] on div "Location: --" at bounding box center [195, 247] width 323 height 7
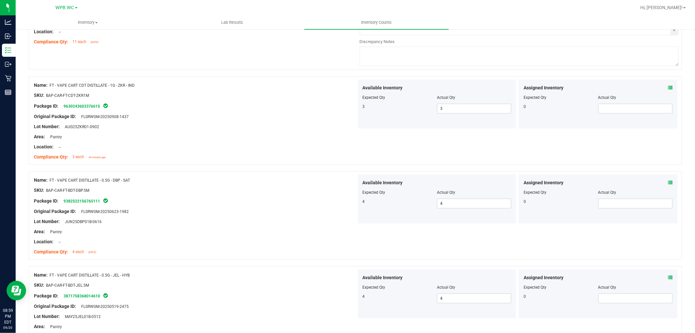
scroll to position [0, 0]
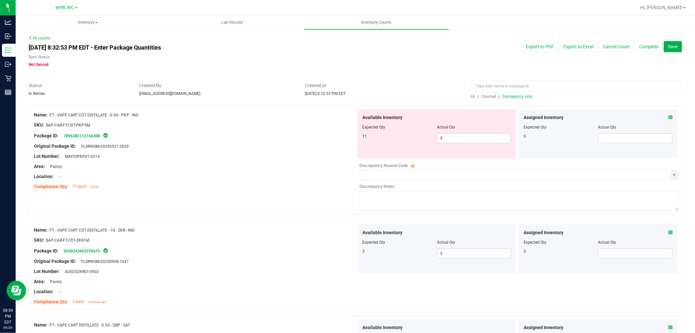
click at [515, 96] on span "Discrepancy only" at bounding box center [518, 96] width 30 height 5
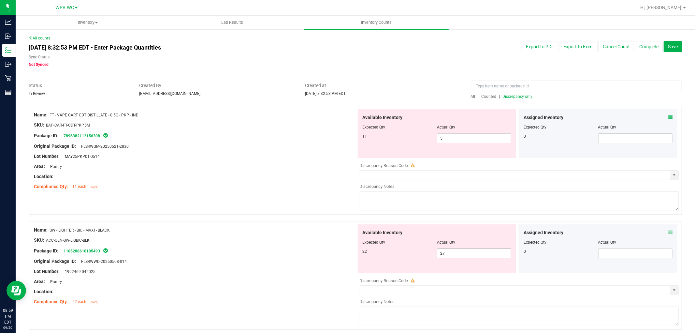
click at [473, 253] on span "27 27" at bounding box center [474, 253] width 74 height 10
click at [473, 253] on input "27" at bounding box center [474, 253] width 74 height 9
type input "22"
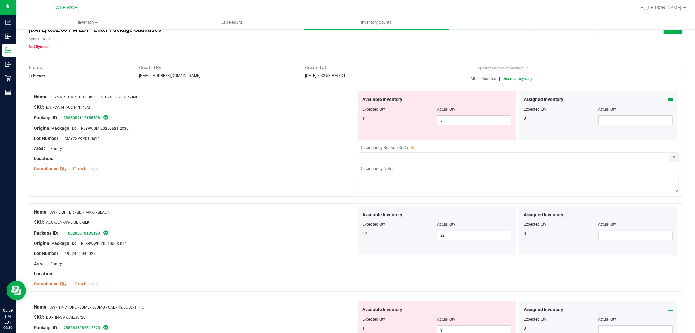
scroll to position [109, 0]
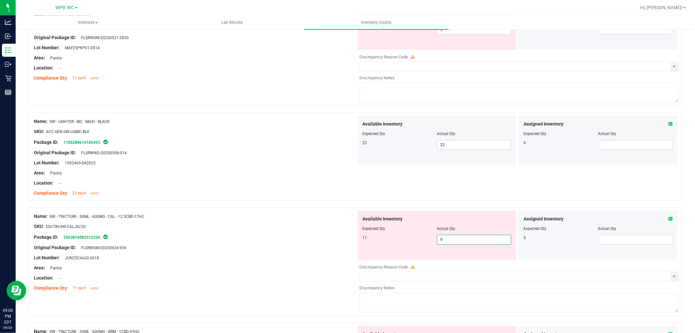
click at [473, 242] on span "9 9" at bounding box center [474, 240] width 74 height 10
type input "11"
click at [215, 234] on div "Package ID: 2563816982512220" at bounding box center [195, 237] width 323 height 8
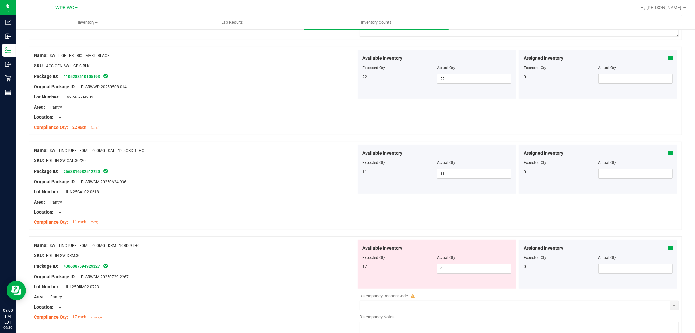
scroll to position [181, 0]
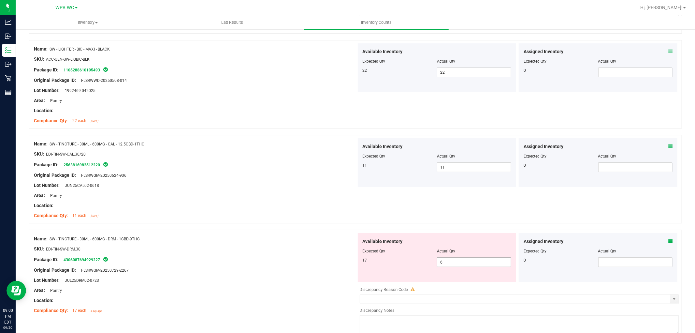
click at [458, 265] on span "6 6" at bounding box center [474, 262] width 74 height 10
type input "17"
click at [364, 226] on div at bounding box center [356, 226] width 654 height 7
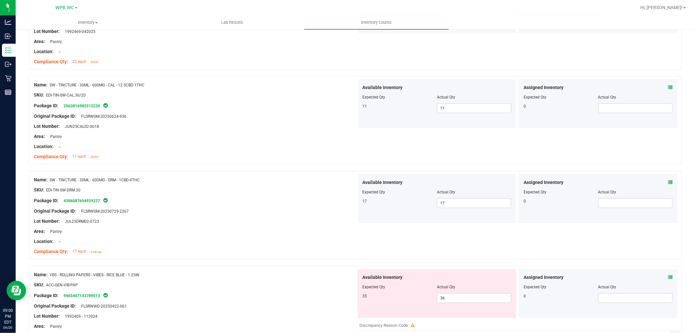
scroll to position [311, 0]
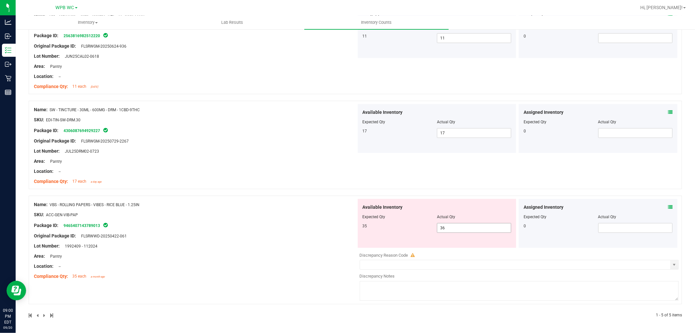
click at [457, 231] on span "36 36" at bounding box center [474, 228] width 74 height 10
type input "35"
click at [306, 232] on div "Name: VBS - ROLLING PAPERS - VIBES - RICE BLUE - 1.25IN SKU: ACC-GEN-VIB-PAP Pa…" at bounding box center [195, 240] width 323 height 83
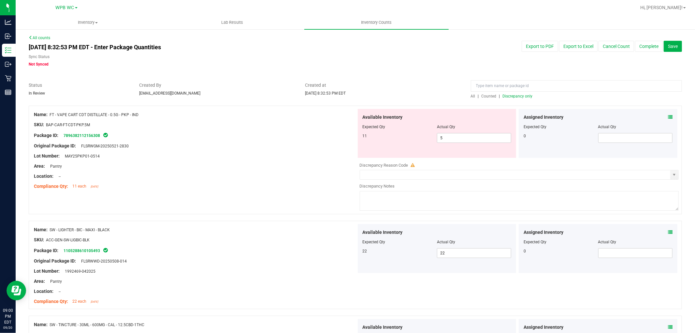
scroll to position [0, 0]
click at [503, 96] on span "Discrepancy only" at bounding box center [518, 96] width 30 height 5
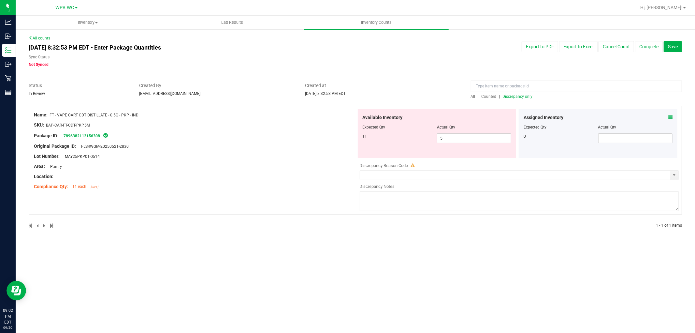
click at [486, 170] on div at bounding box center [519, 170] width 319 height 2
click at [484, 171] on input "text" at bounding box center [515, 174] width 311 height 9
click at [482, 174] on input "text" at bounding box center [515, 174] width 311 height 9
click at [481, 175] on input "text" at bounding box center [515, 174] width 311 height 9
click at [673, 174] on span "select" at bounding box center [674, 174] width 5 height 5
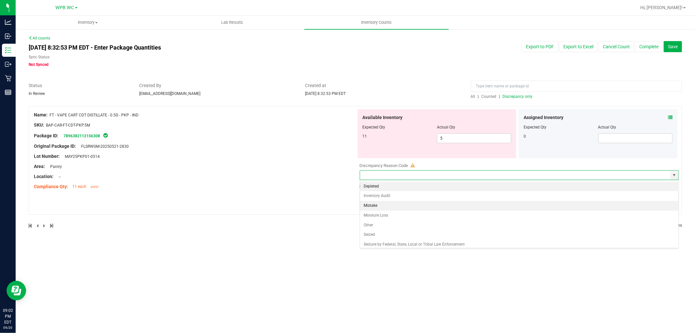
click at [386, 208] on li "Mistake" at bounding box center [519, 206] width 319 height 10
type input "Mistake"
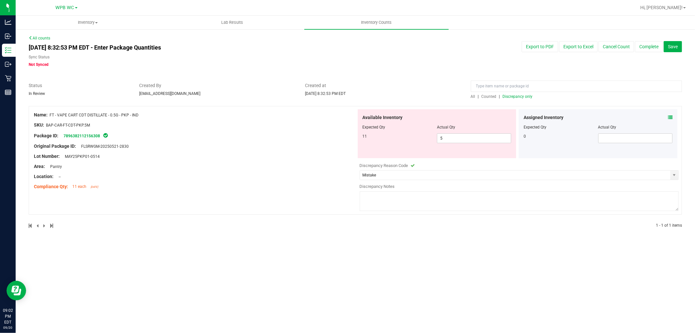
click at [409, 199] on textarea at bounding box center [519, 201] width 319 height 20
type textarea "H"
type textarea "s"
type textarea "System"
click at [451, 138] on span "5 5" at bounding box center [474, 138] width 74 height 10
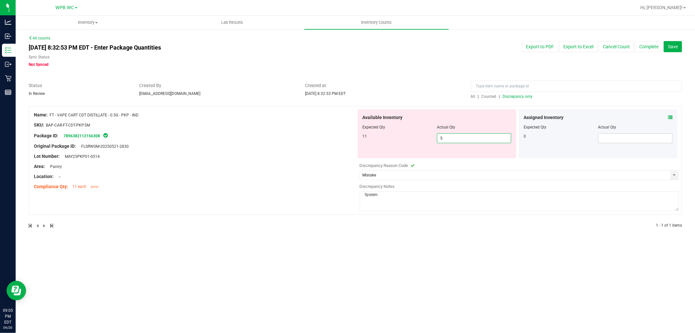
click at [451, 138] on input "5" at bounding box center [474, 138] width 74 height 9
type input "11"
click at [340, 196] on div "Name: FT - VAPE CART CDT DISTILLATE - 0.5G - PKP - IND SKU: BAP-CAR-FT-CDT-PKP.…" at bounding box center [356, 163] width 654 height 115
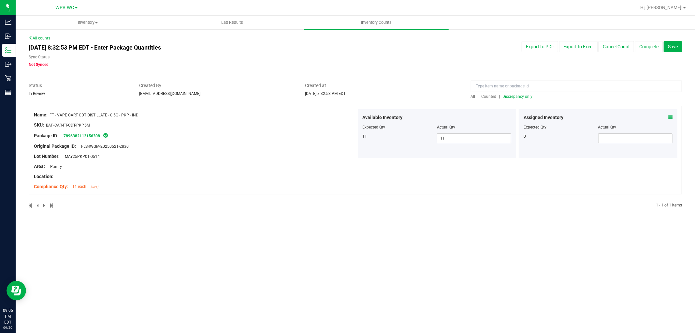
click at [519, 98] on span "Discrepancy only" at bounding box center [518, 96] width 30 height 5
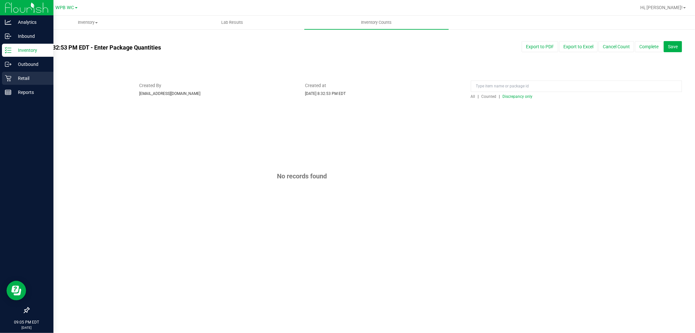
click at [19, 79] on p "Retail" at bounding box center [30, 78] width 39 height 8
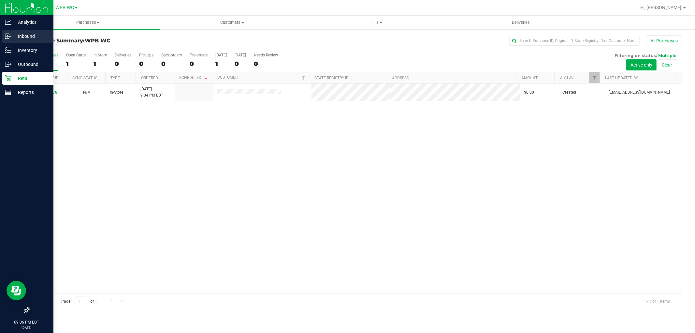
click at [28, 43] on link "Inbound" at bounding box center [26, 37] width 53 height 14
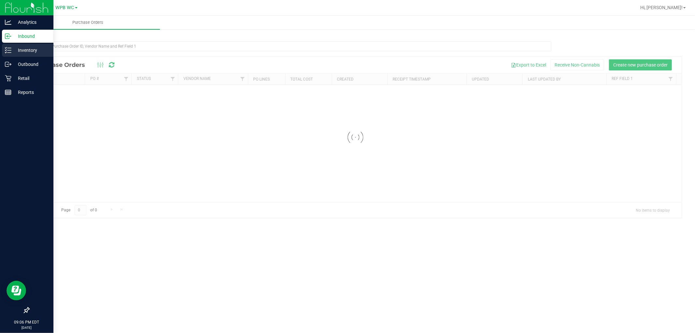
click at [30, 53] on p "Inventory" at bounding box center [30, 50] width 39 height 8
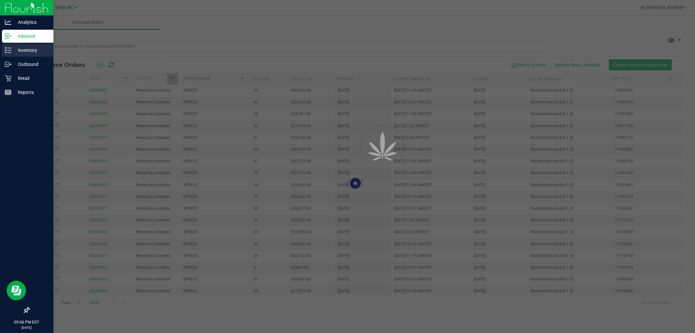
click at [30, 53] on p "Inventory" at bounding box center [30, 50] width 39 height 8
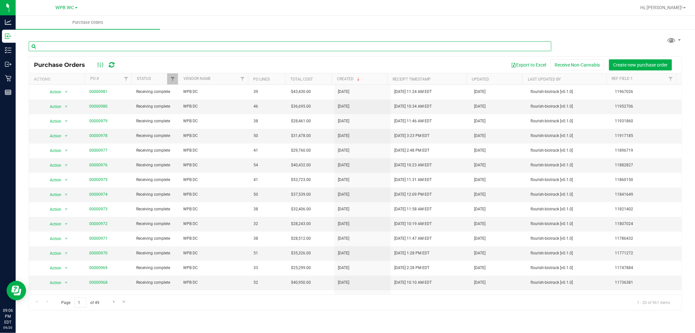
click at [169, 47] on input "text" at bounding box center [290, 46] width 523 height 10
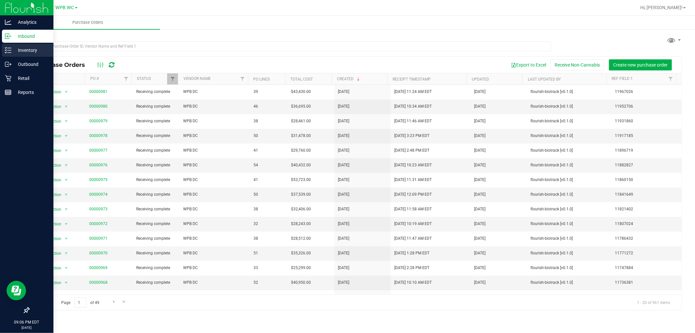
click at [22, 51] on p "Inventory" at bounding box center [30, 50] width 39 height 8
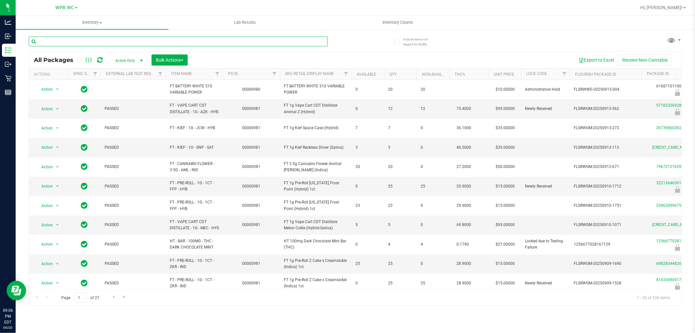
click at [86, 43] on input "text" at bounding box center [178, 42] width 299 height 10
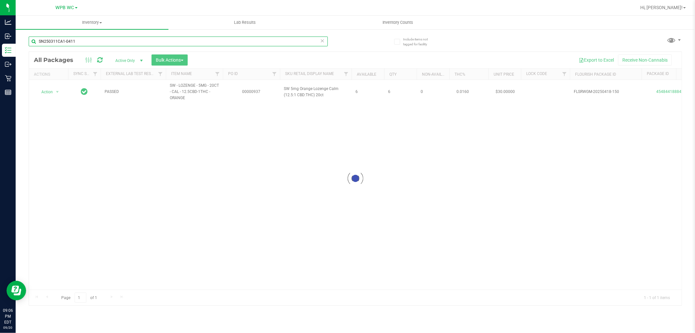
type input "SN250311CA1-0411"
click at [57, 92] on div at bounding box center [355, 178] width 653 height 253
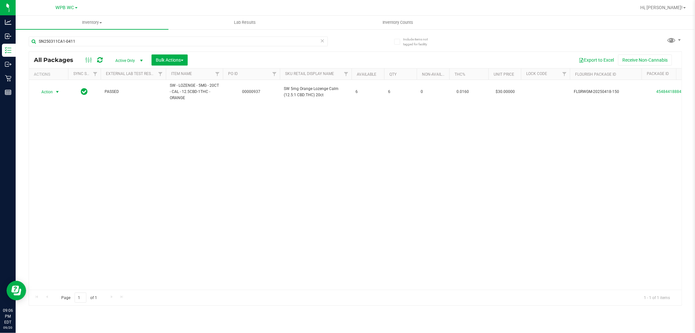
click at [57, 93] on span "select" at bounding box center [57, 91] width 5 height 5
click at [59, 152] on li "Lock package" at bounding box center [61, 151] width 51 height 10
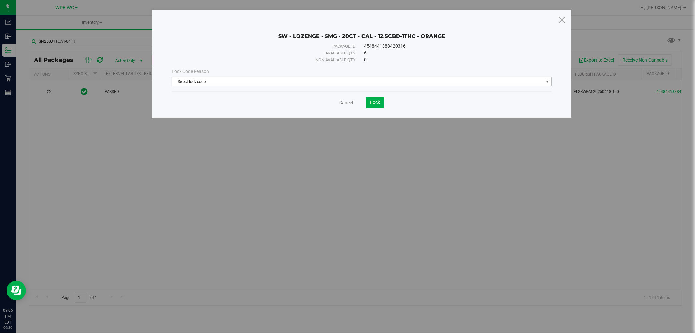
click at [279, 85] on span "Select lock code" at bounding box center [358, 81] width 372 height 9
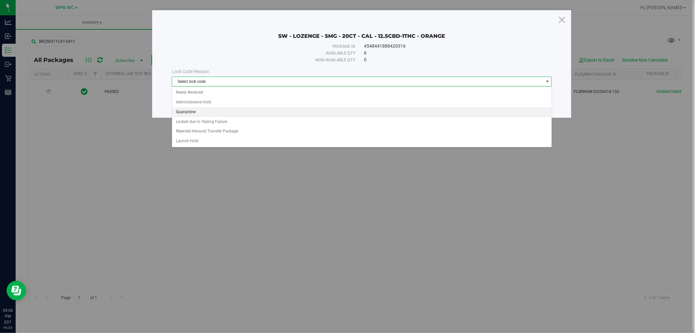
click at [204, 110] on li "Quarantine" at bounding box center [362, 112] width 380 height 10
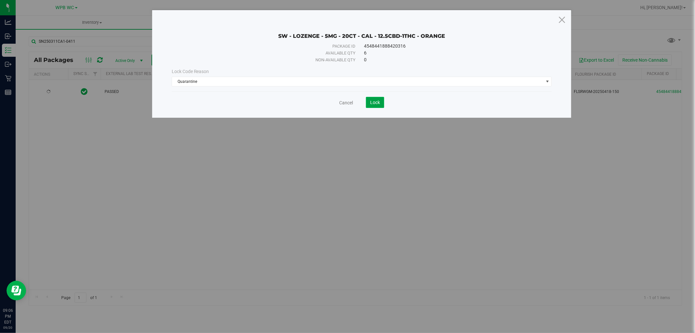
click at [382, 104] on button "Lock" at bounding box center [375, 102] width 18 height 11
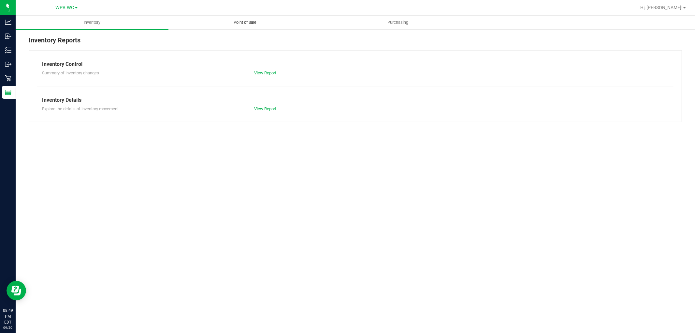
click at [244, 21] on span "Point of Sale" at bounding box center [245, 23] width 40 height 6
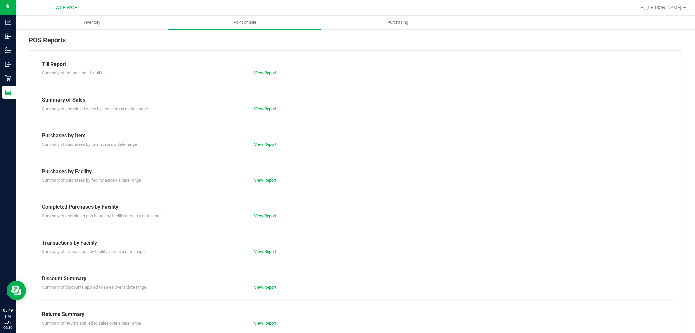
click at [269, 213] on link "View Report" at bounding box center [265, 215] width 22 height 5
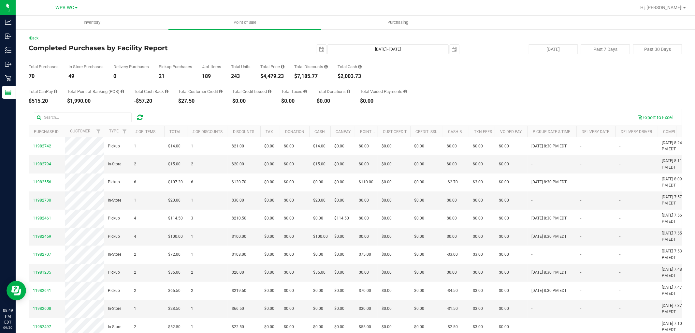
click at [100, 66] on div "In Store Purchases" at bounding box center [85, 67] width 35 height 4
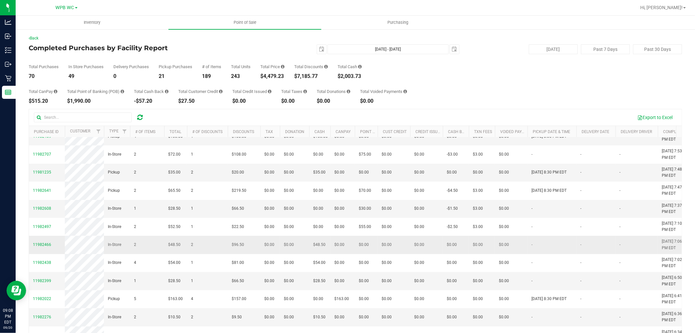
scroll to position [109, 0]
